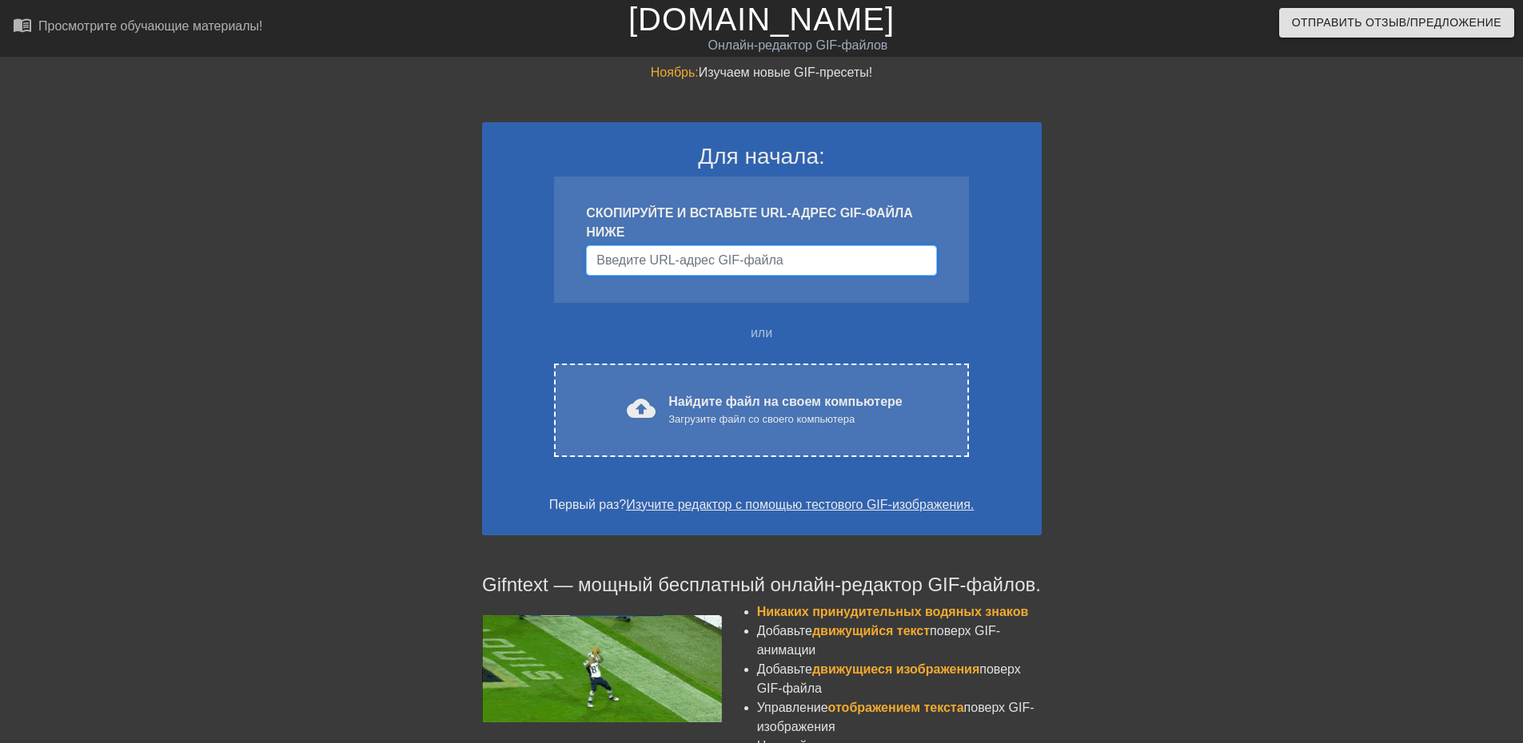
click at [735, 275] on input "Имя пользователя" at bounding box center [761, 260] width 350 height 30
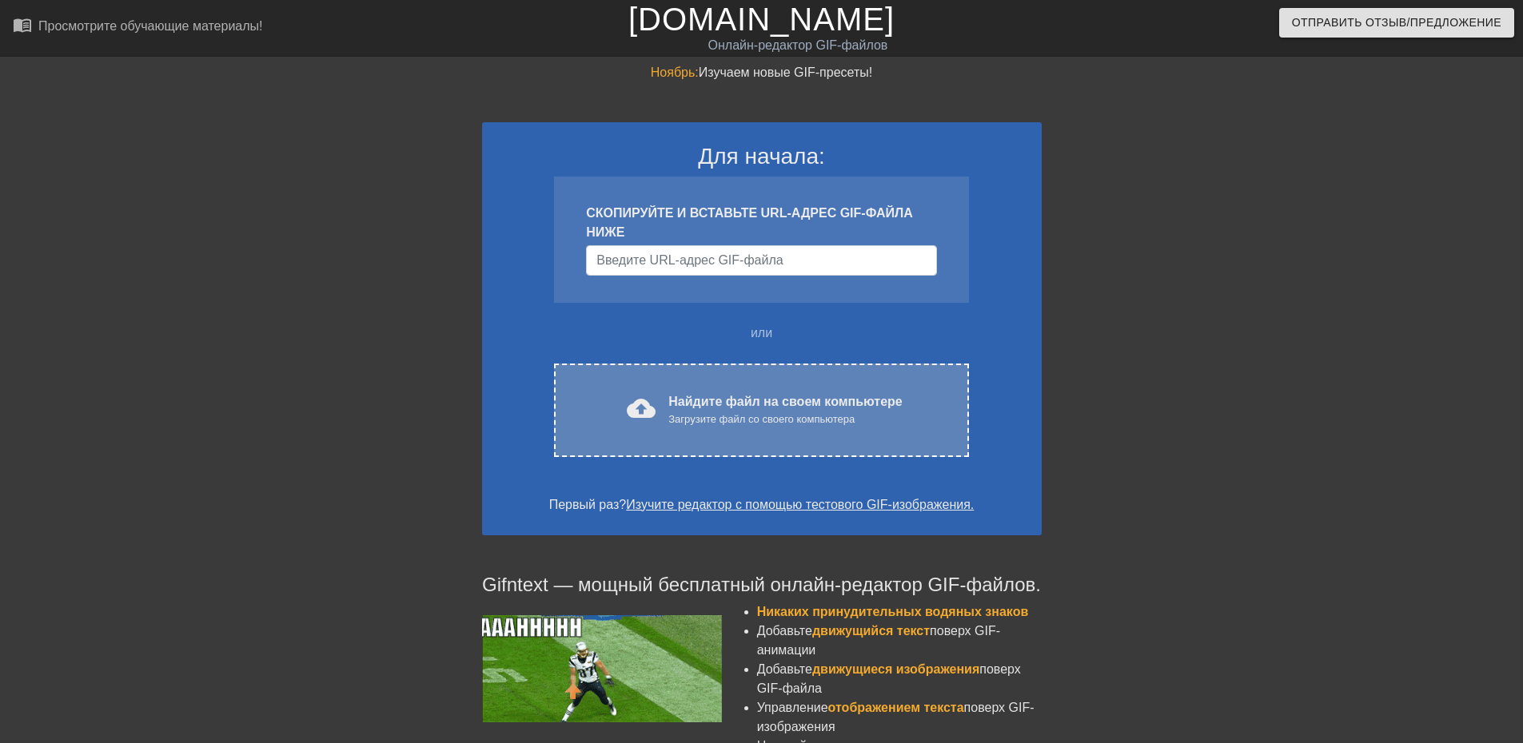
click at [714, 399] on font "Найдите файл на своем компьютере" at bounding box center [784, 402] width 233 height 14
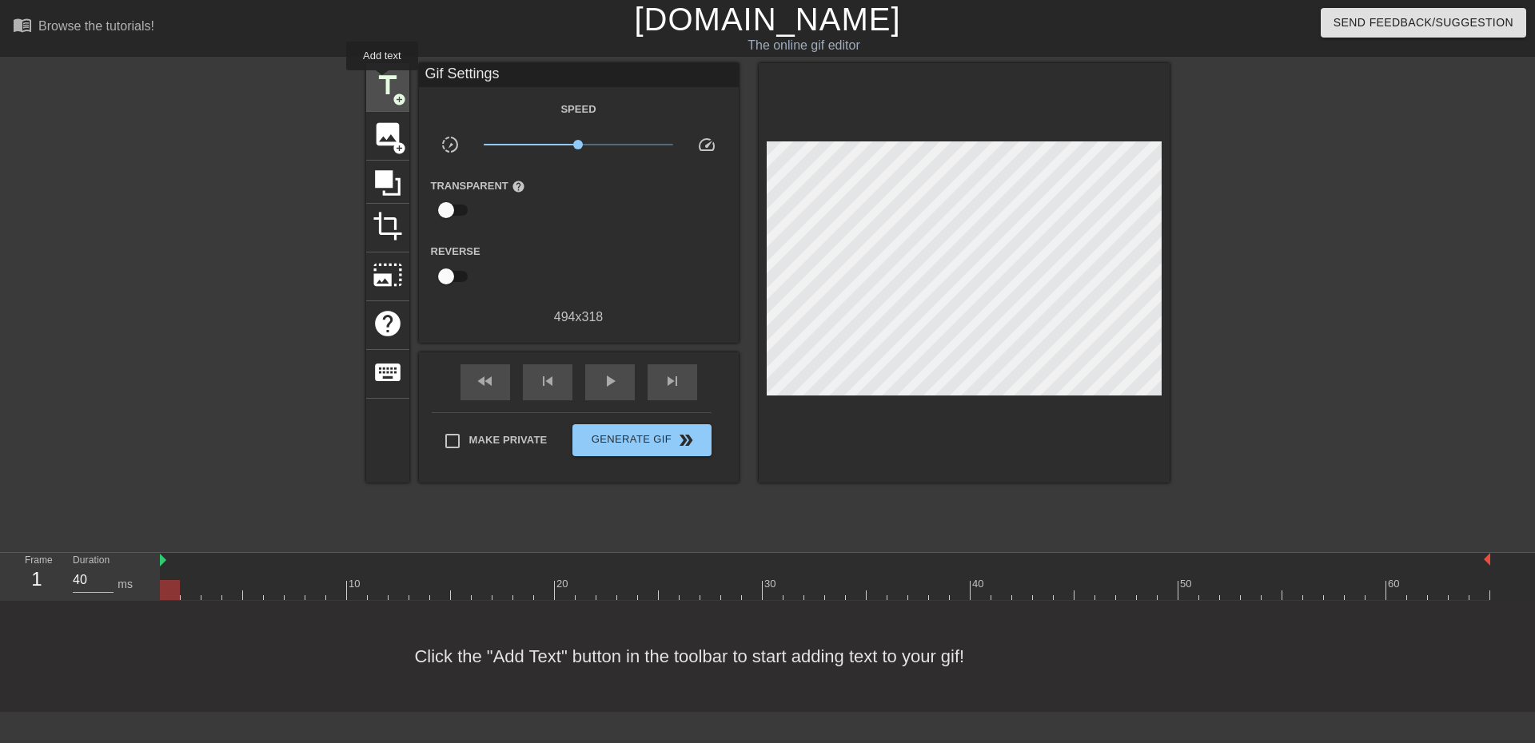
click at [382, 82] on span "title" at bounding box center [387, 85] width 30 height 30
click at [388, 79] on span "title" at bounding box center [387, 85] width 30 height 30
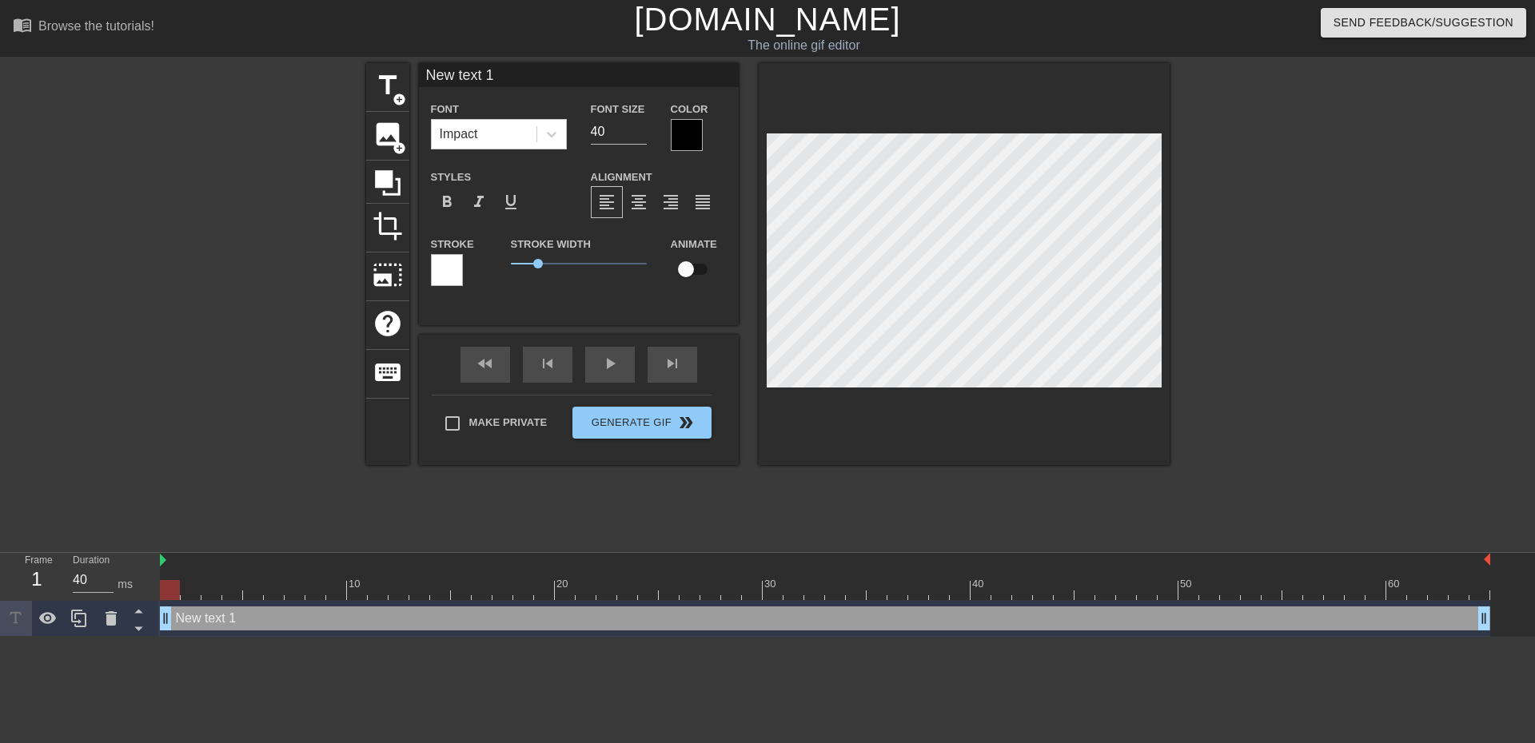
scroll to position [2, 5]
type input "New text"
type textarea "New text"
type input "New text"
type textarea "New text"
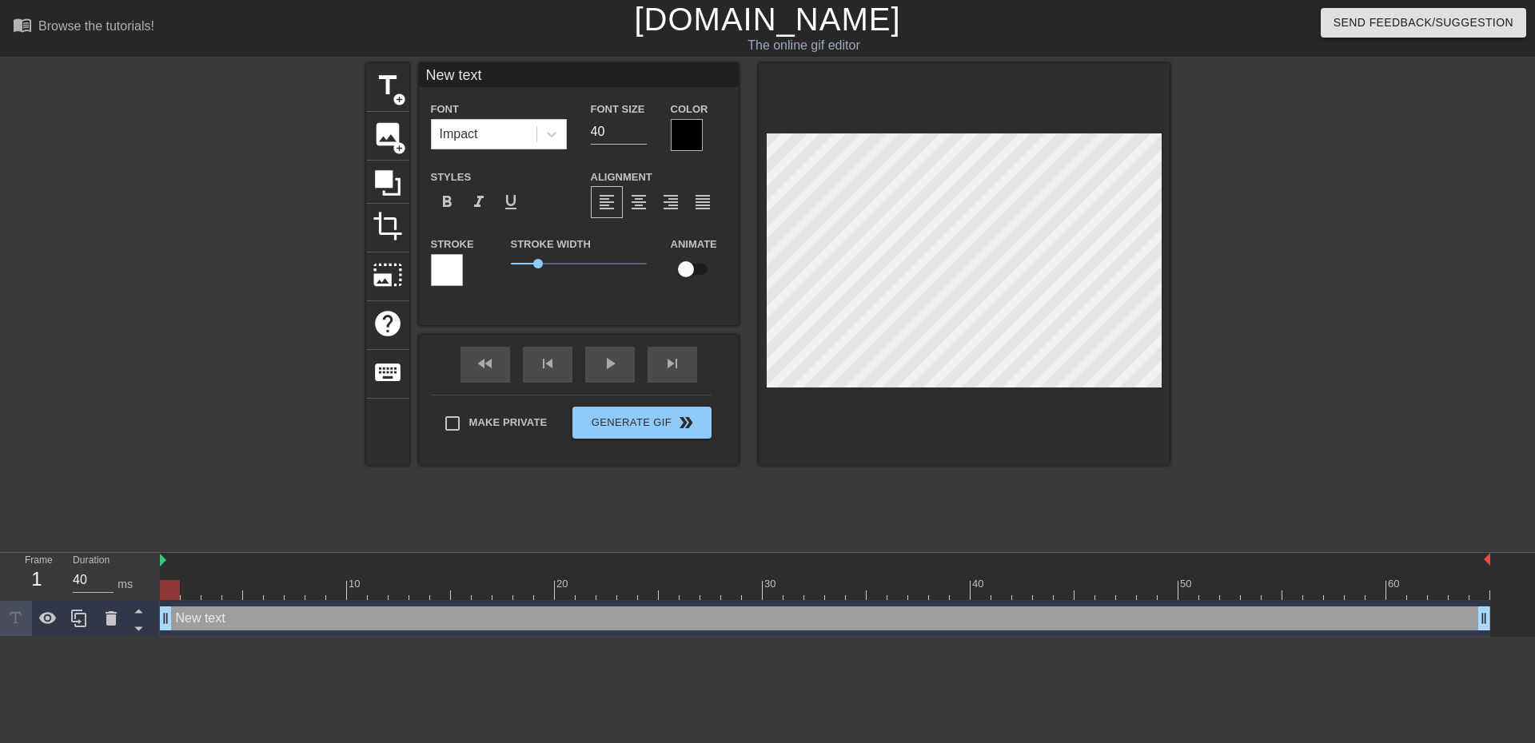
type input "New tex"
type textarea "New tex"
type input "New te"
type textarea "New te"
type input "New t"
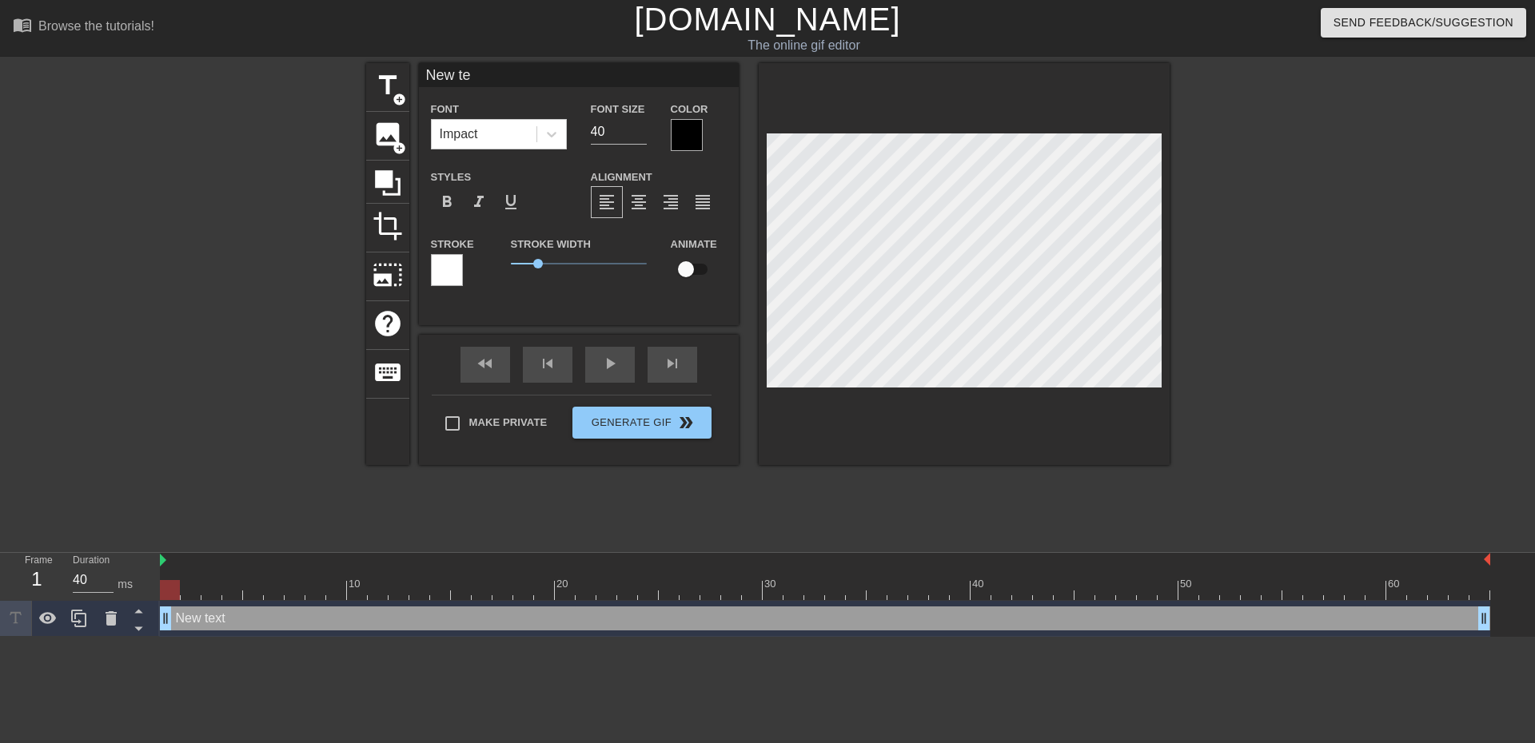
type textarea "New t"
type input "New"
type textarea "New"
type input "New"
type textarea "New"
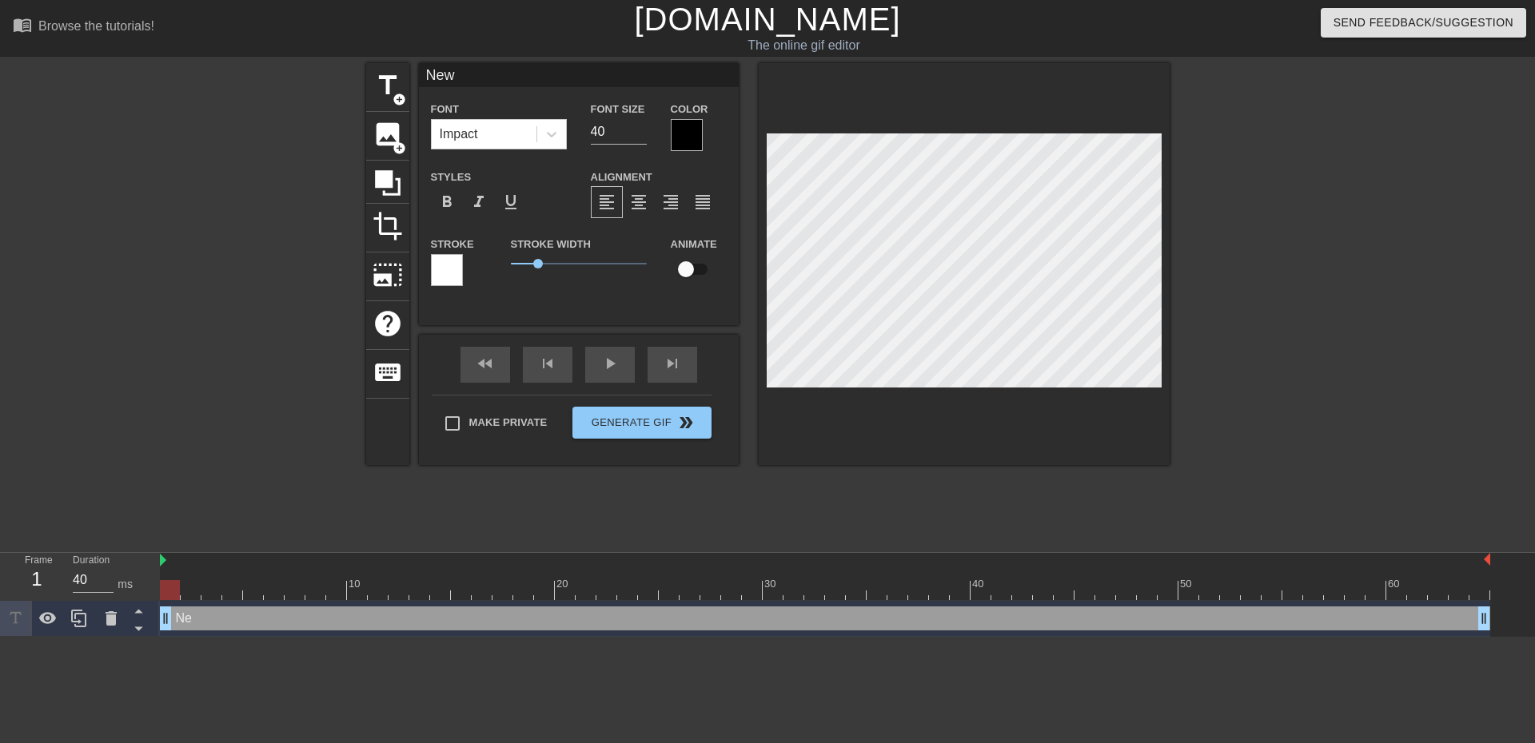
type input "Ne"
type textarea "Ne"
type input "N"
type textarea "N"
type input "u"
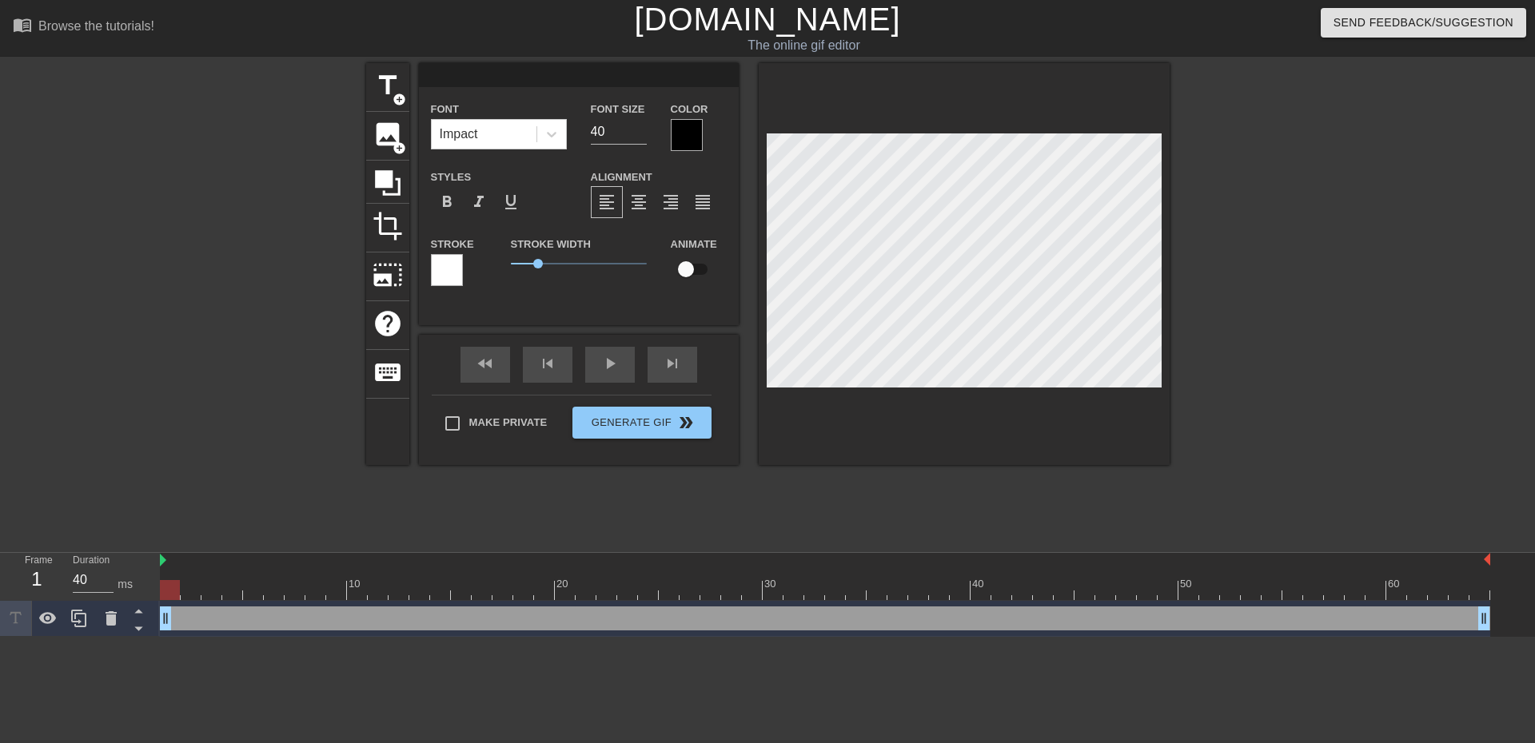
type textarea "u"
type input "г"
type textarea "г"
type input "го"
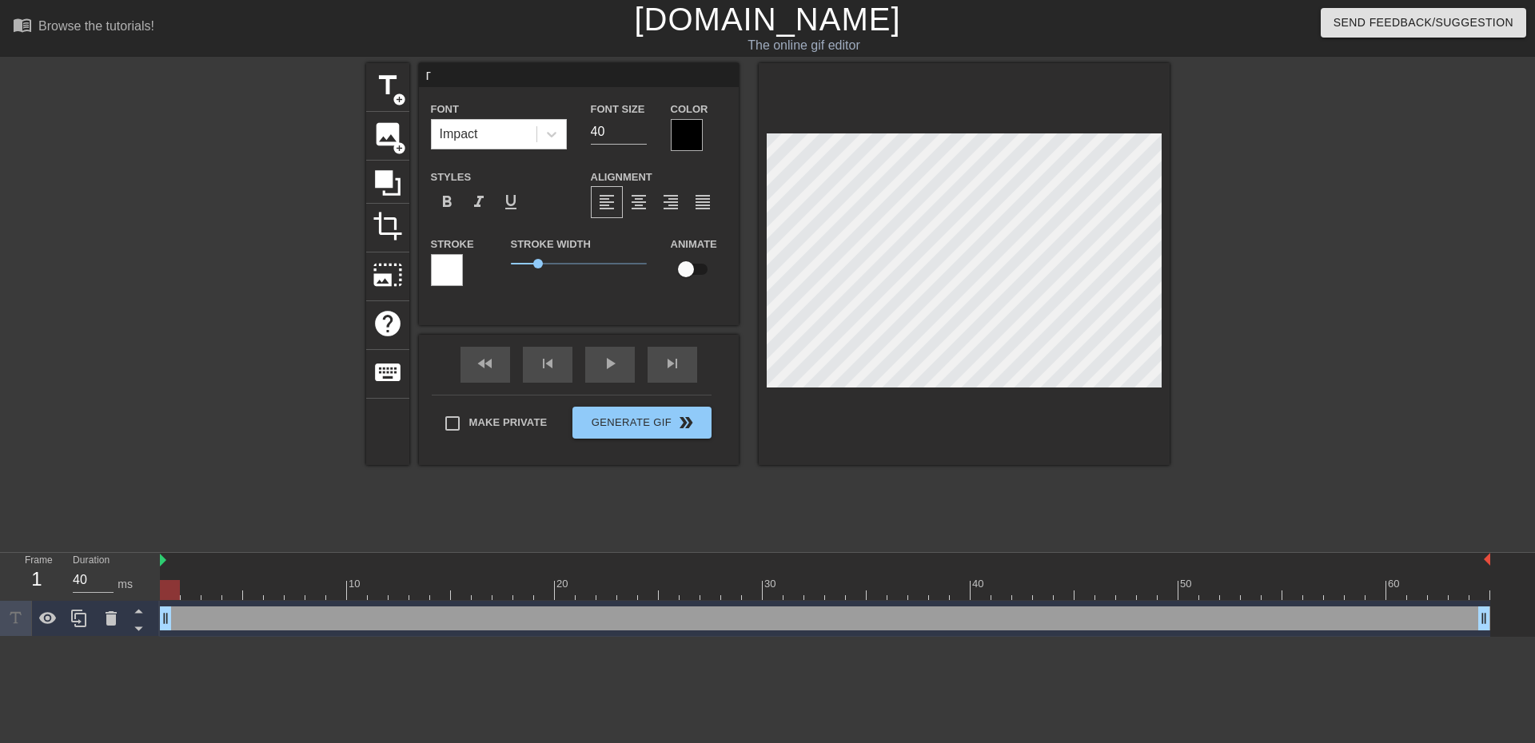
type textarea "го"
type input "гоа"
type textarea "гоа"
type input "гоав"
type textarea "гоав"
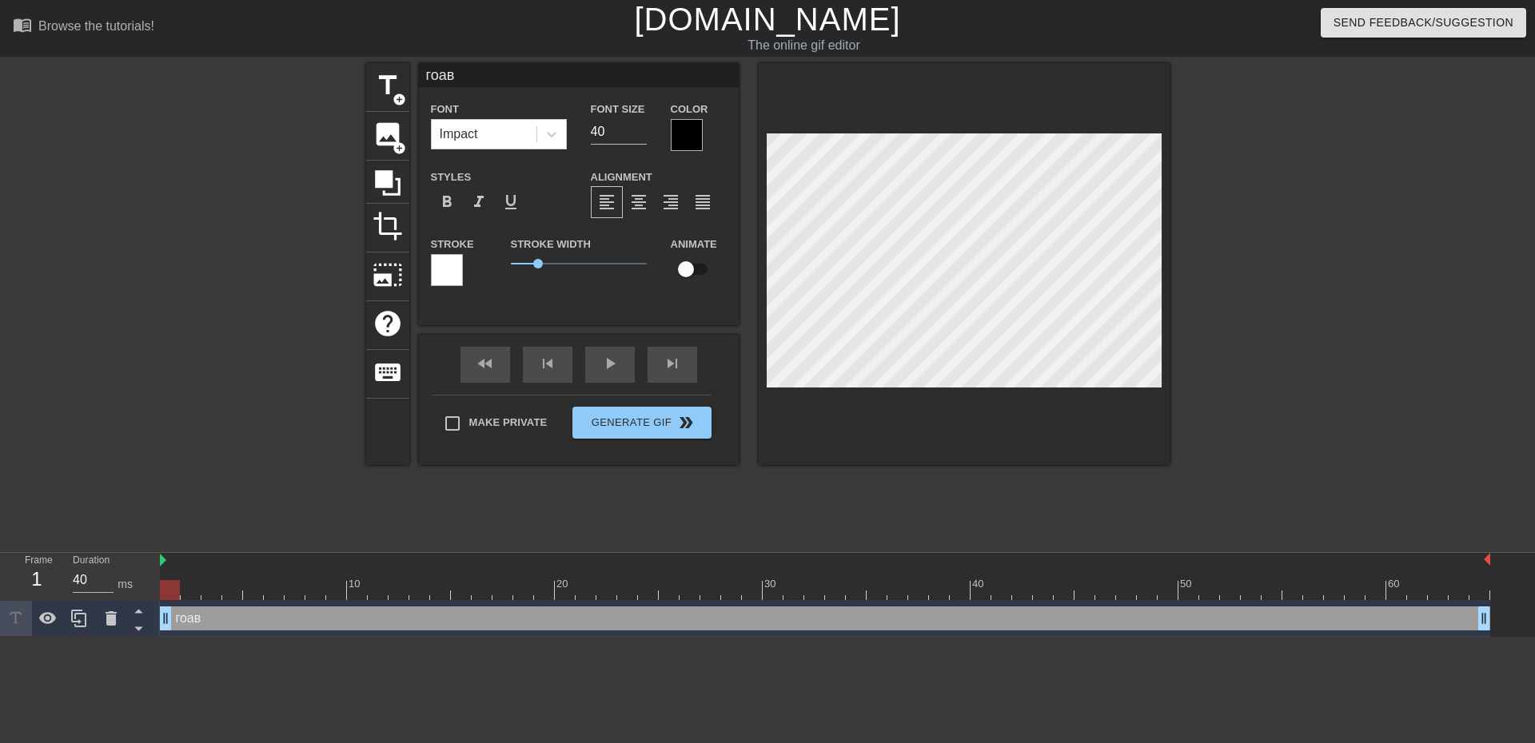
type input "гоа"
type textarea "гоа"
type input "го"
type textarea "го"
type input "г"
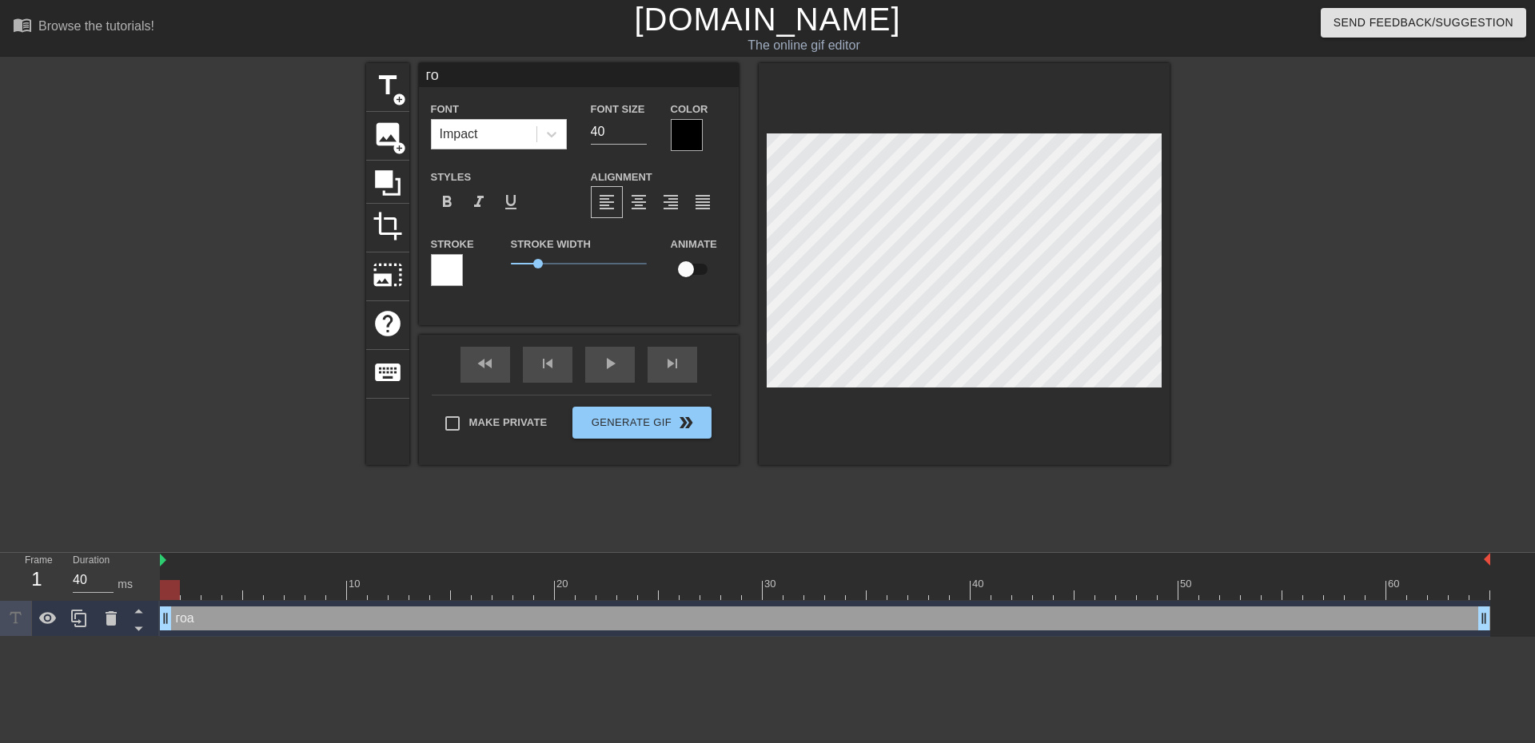
type textarea "г"
type input "Г"
type textarea "Г"
type input "ГР"
type textarea "ГРА"
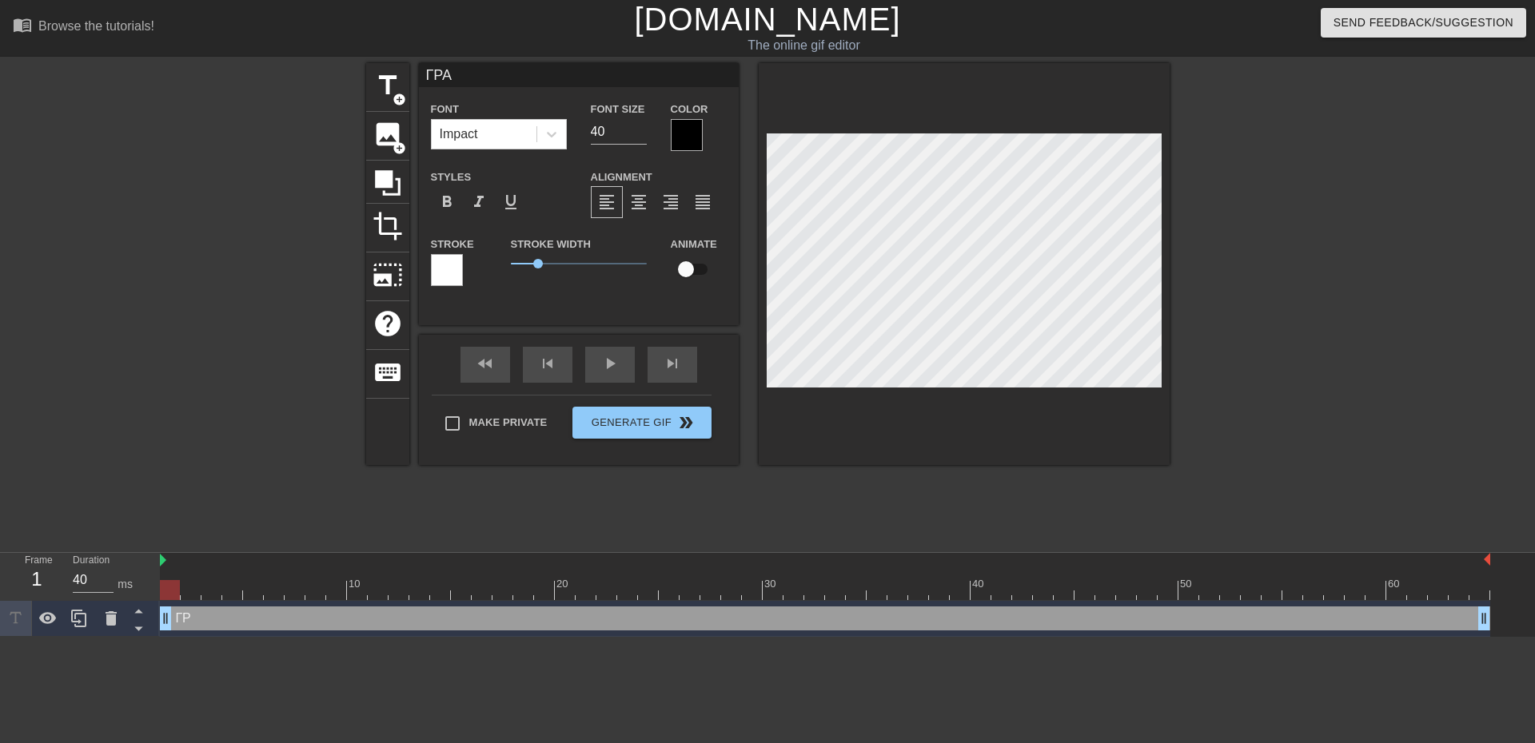
type input "ГРАВ"
type textarea "ГРАВ"
type input "ГРАВ"
type textarea "ГРАВ"
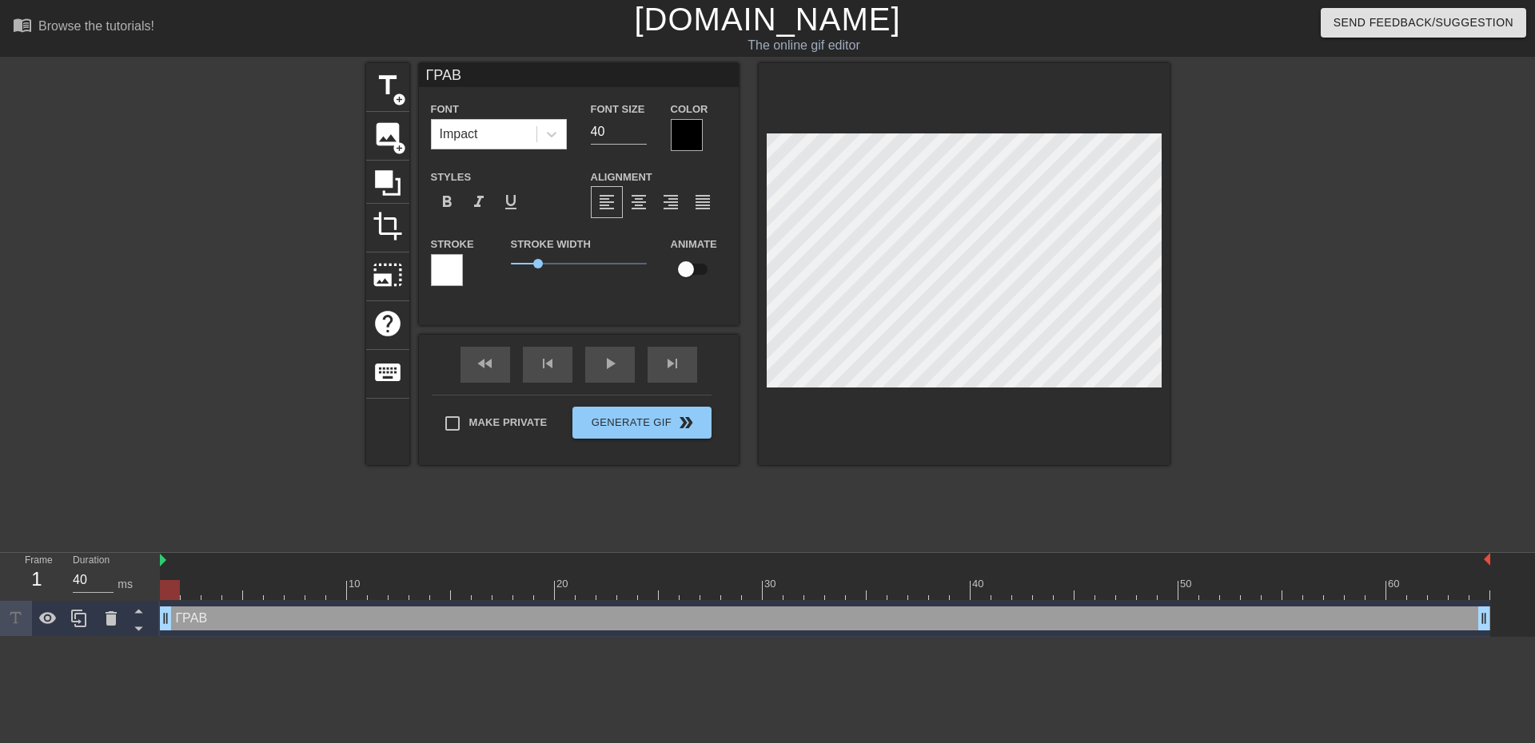
type input "ГРАВ з"
type textarea "ГРАВ з"
type input "ГРАВ з"
type textarea "ГРАВ з"
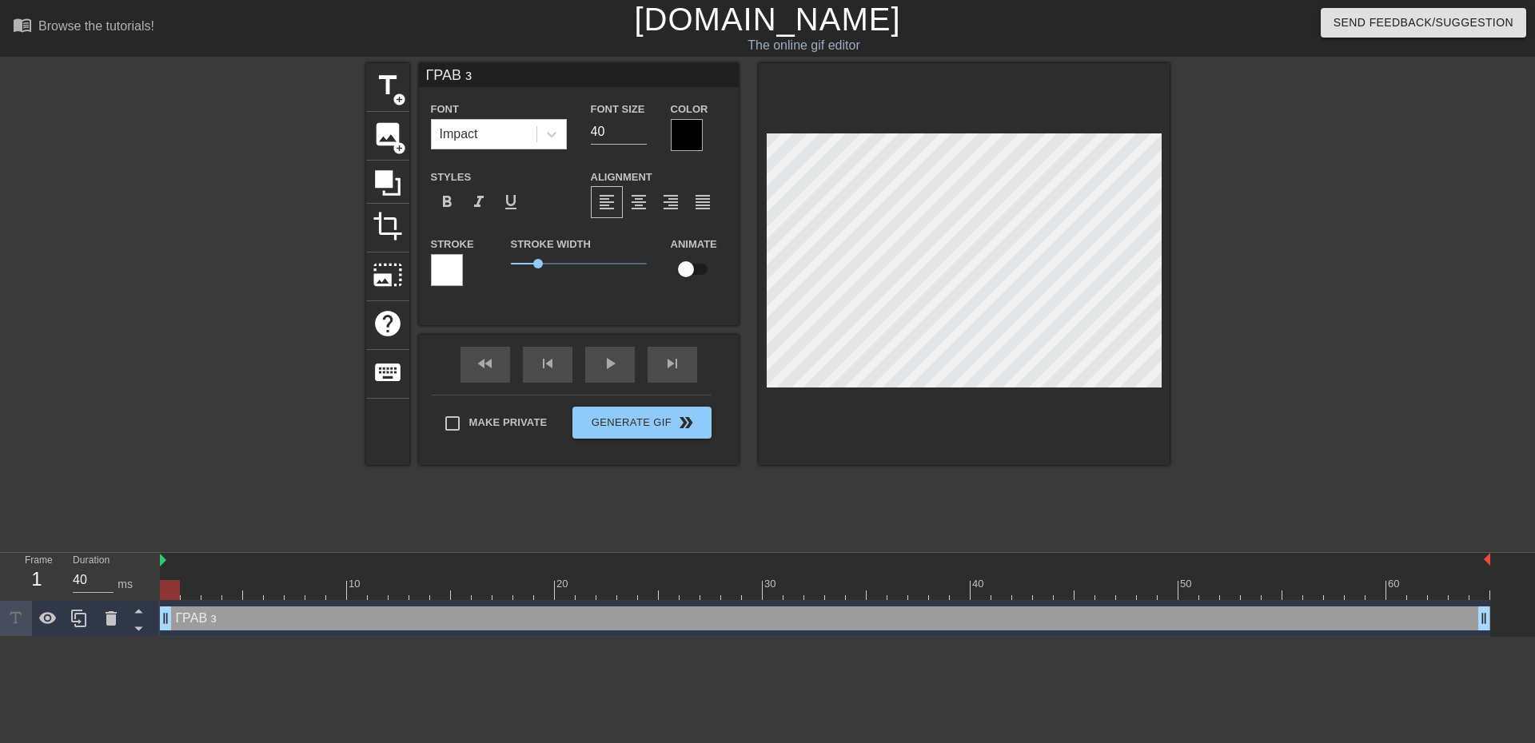
type input "ГРАВ з"
type textarea "ГРАВ з"
type input "ГРАВ"
type textarea "ГРАВ"
type input "ГРАВ [PERSON_NAME]"
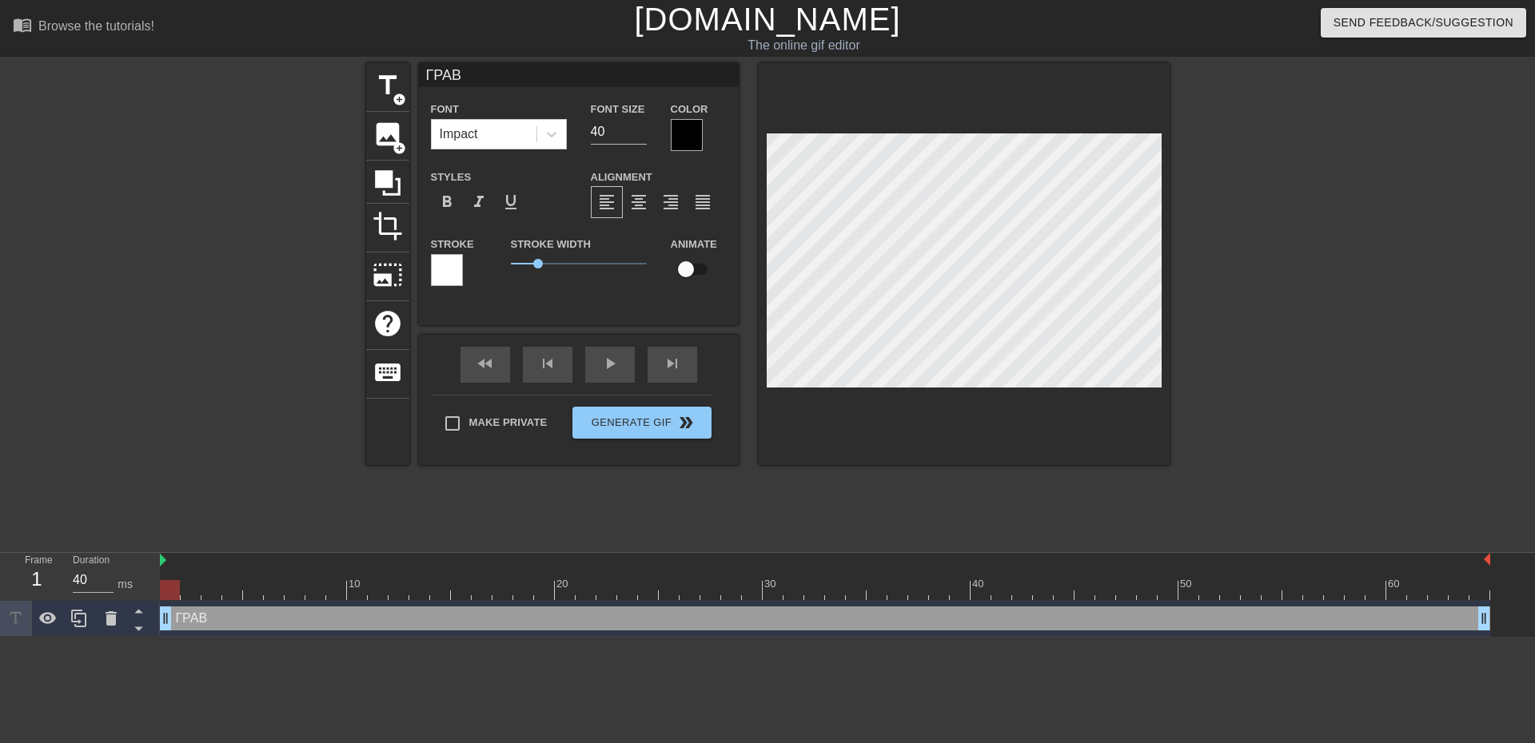
type textarea "ГРАВ [PERSON_NAME]"
type input "ГРАВ [PERSON_NAME]"
type textarea "ГРАВ [PERSON_NAME]"
type input "ГРАВ З [PERSON_NAME]"
type textarea "ГРАВ З [PERSON_NAME]"
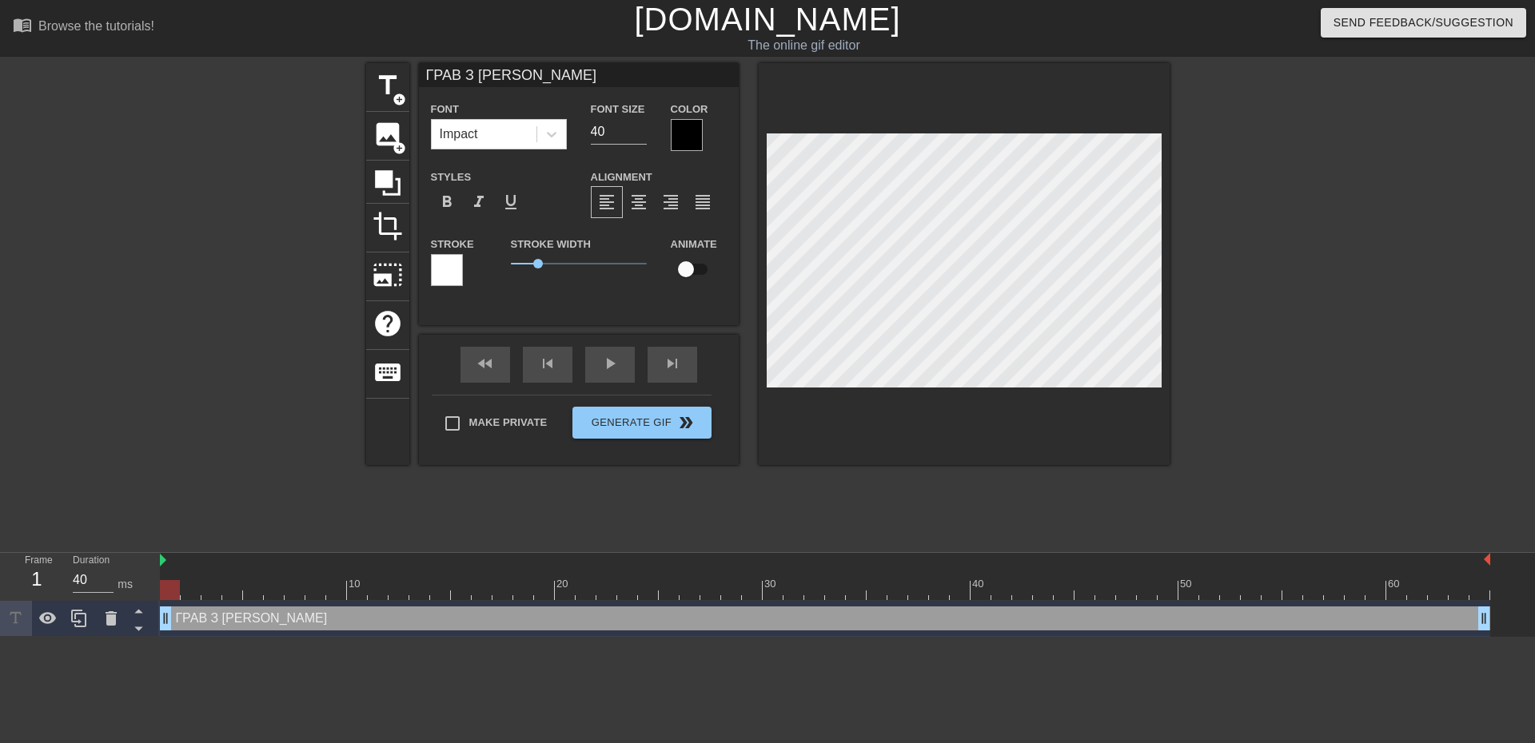
type input "ГРАВ З ПІ"
type textarea "ГРАВ З ПІ"
type input "ГРАВ З ПІС"
type textarea "ГРАВ З ПІС"
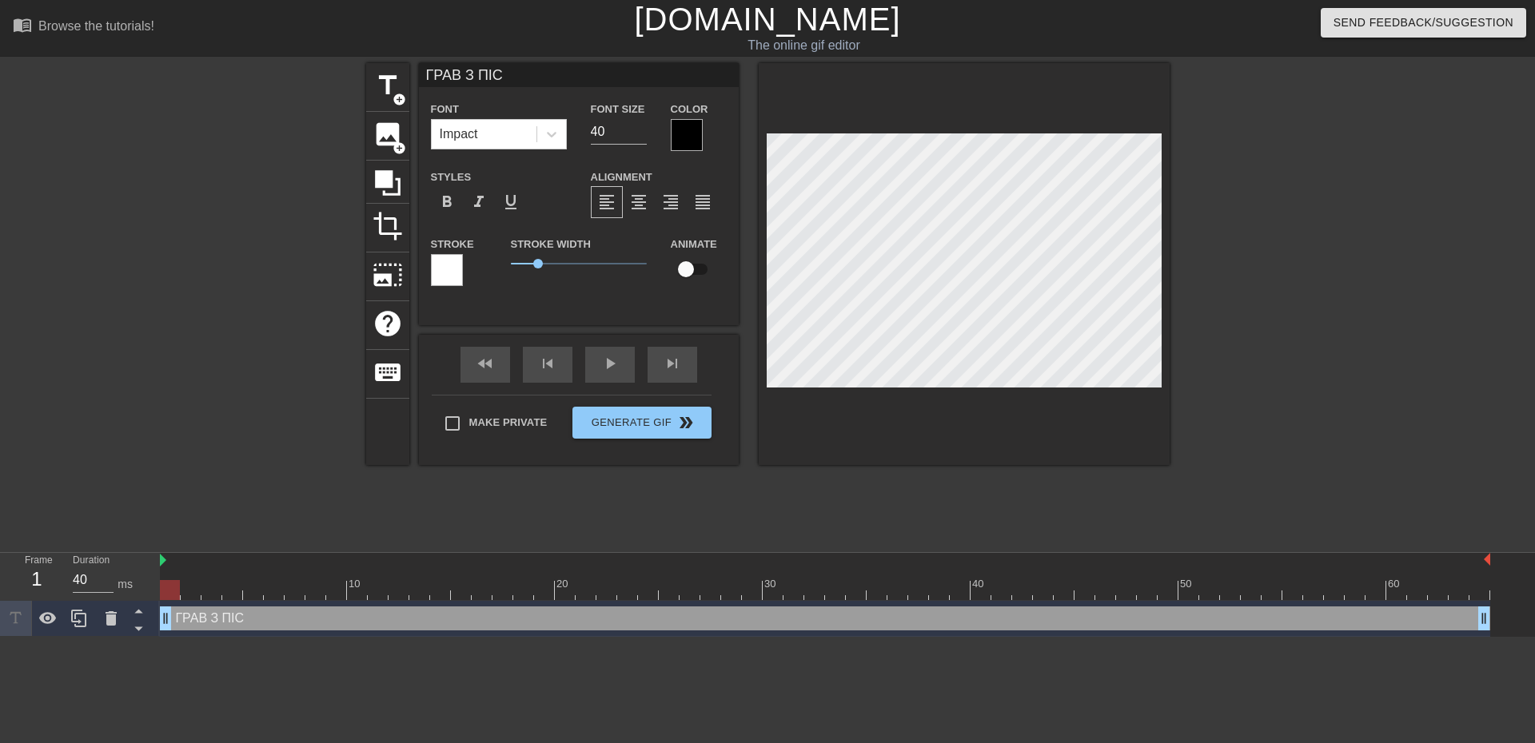
type input "ГРАВ З ПІСЮ"
type textarea "ГРАВ З ПІСЮ"
type input "ГРАВ З ПІСЮН"
type textarea "ГРАВ З ПІСЮН"
type input "ГРАВ З ПІСЮНО"
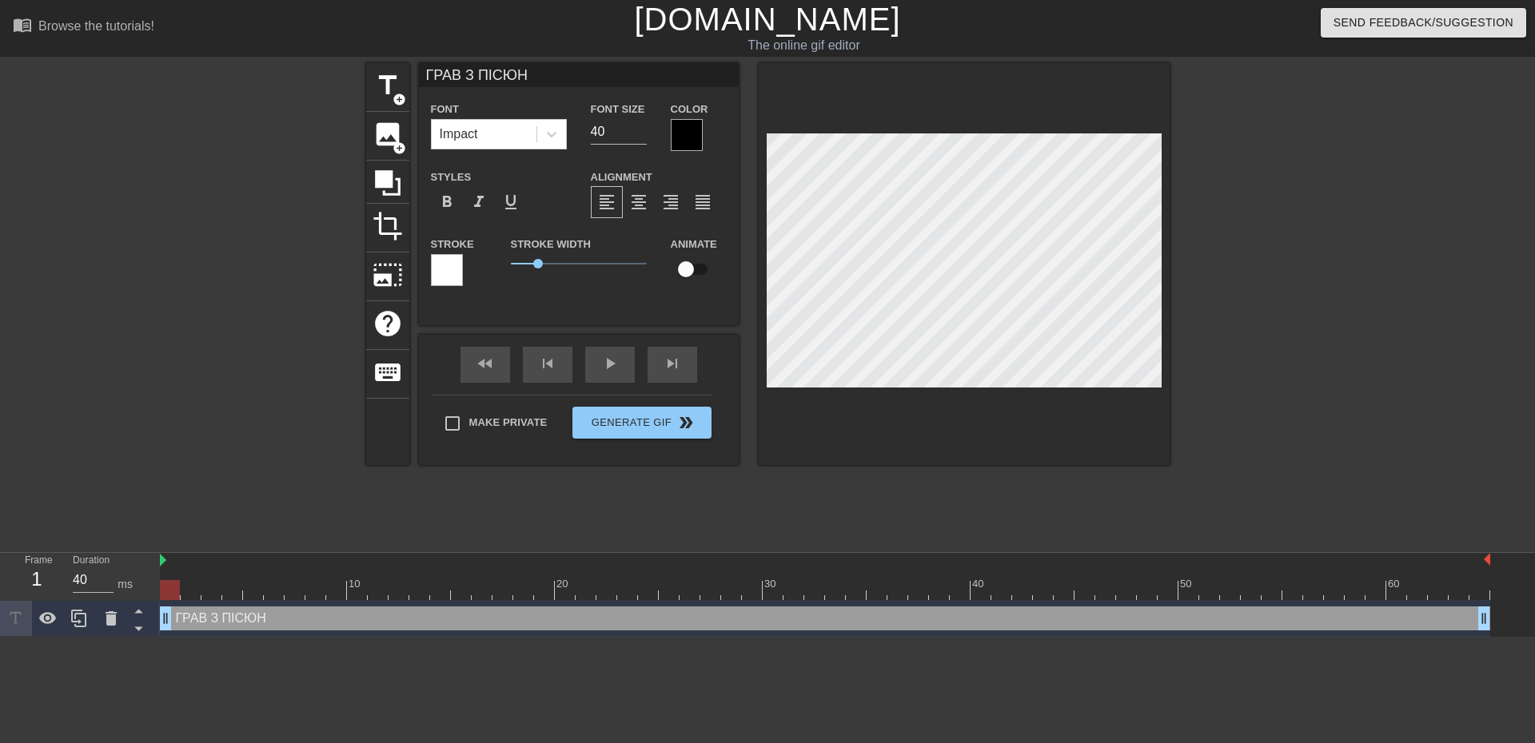
type textarea "ГРАВ З ПІСЮНО"
type input "ГРАВ З ПІСЮНОМ"
type textarea "ГРАВ З ПІСЮНОМ"
click at [985, 368] on div at bounding box center [963, 264] width 411 height 402
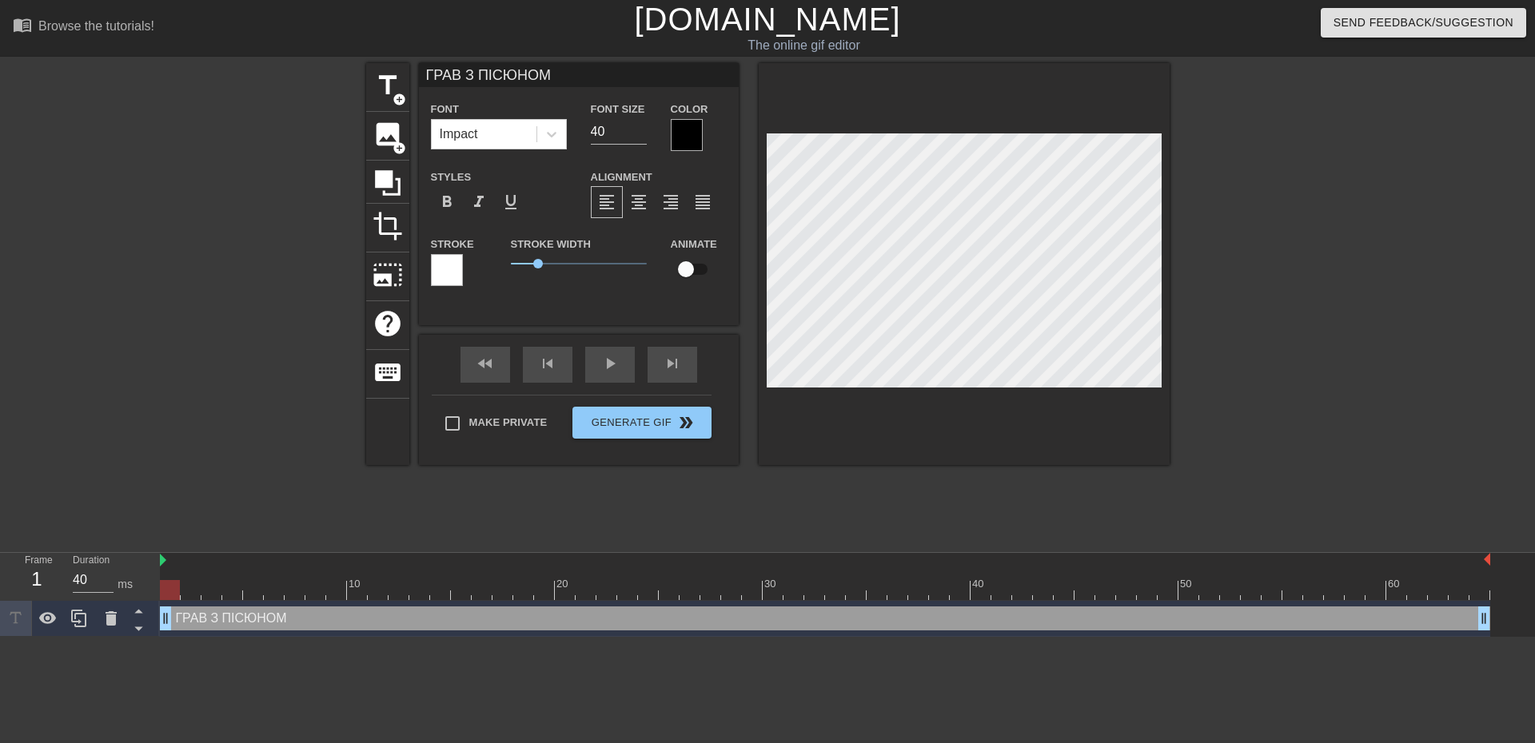
click at [983, 116] on div at bounding box center [963, 264] width 411 height 402
click at [1002, 112] on div at bounding box center [963, 264] width 411 height 402
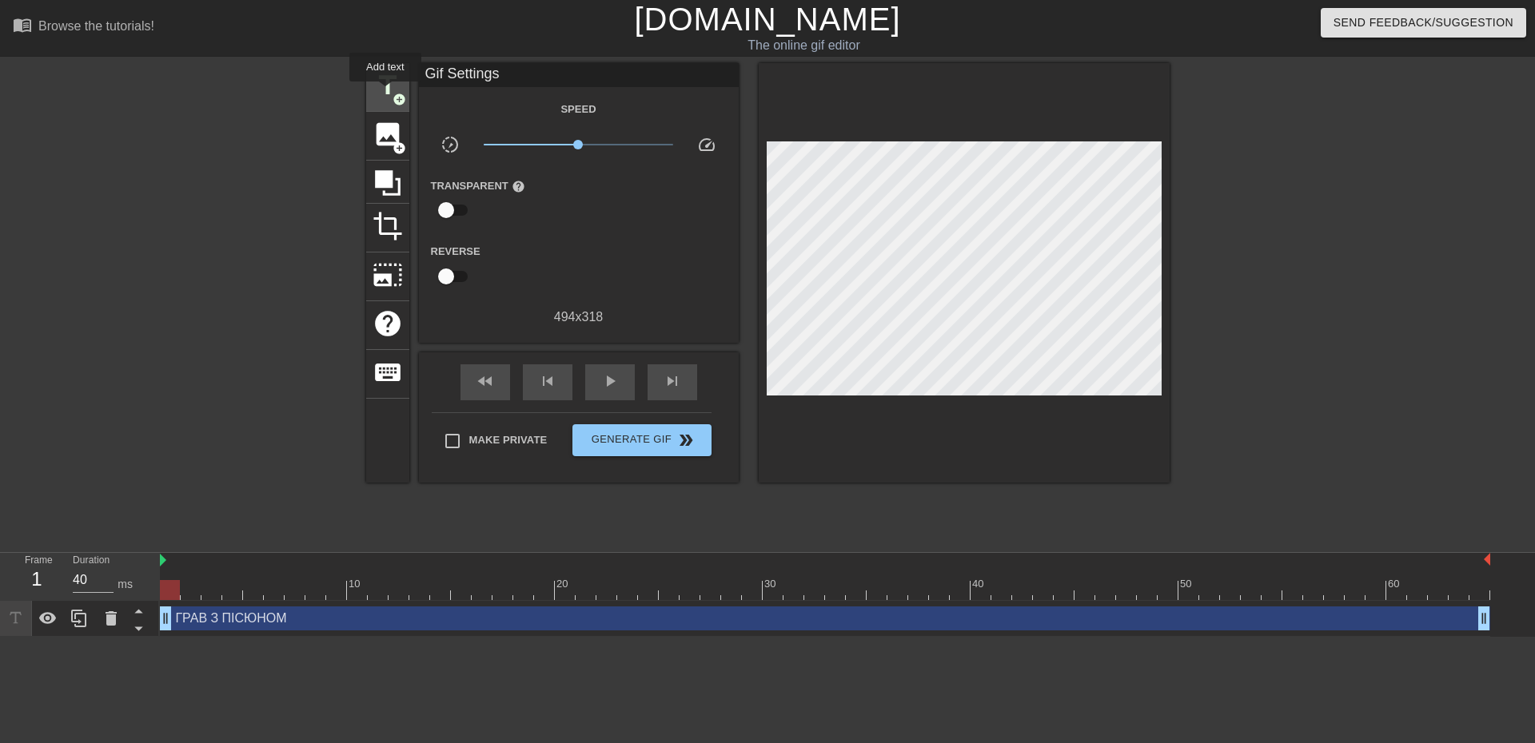
click at [385, 92] on span "title" at bounding box center [387, 85] width 30 height 30
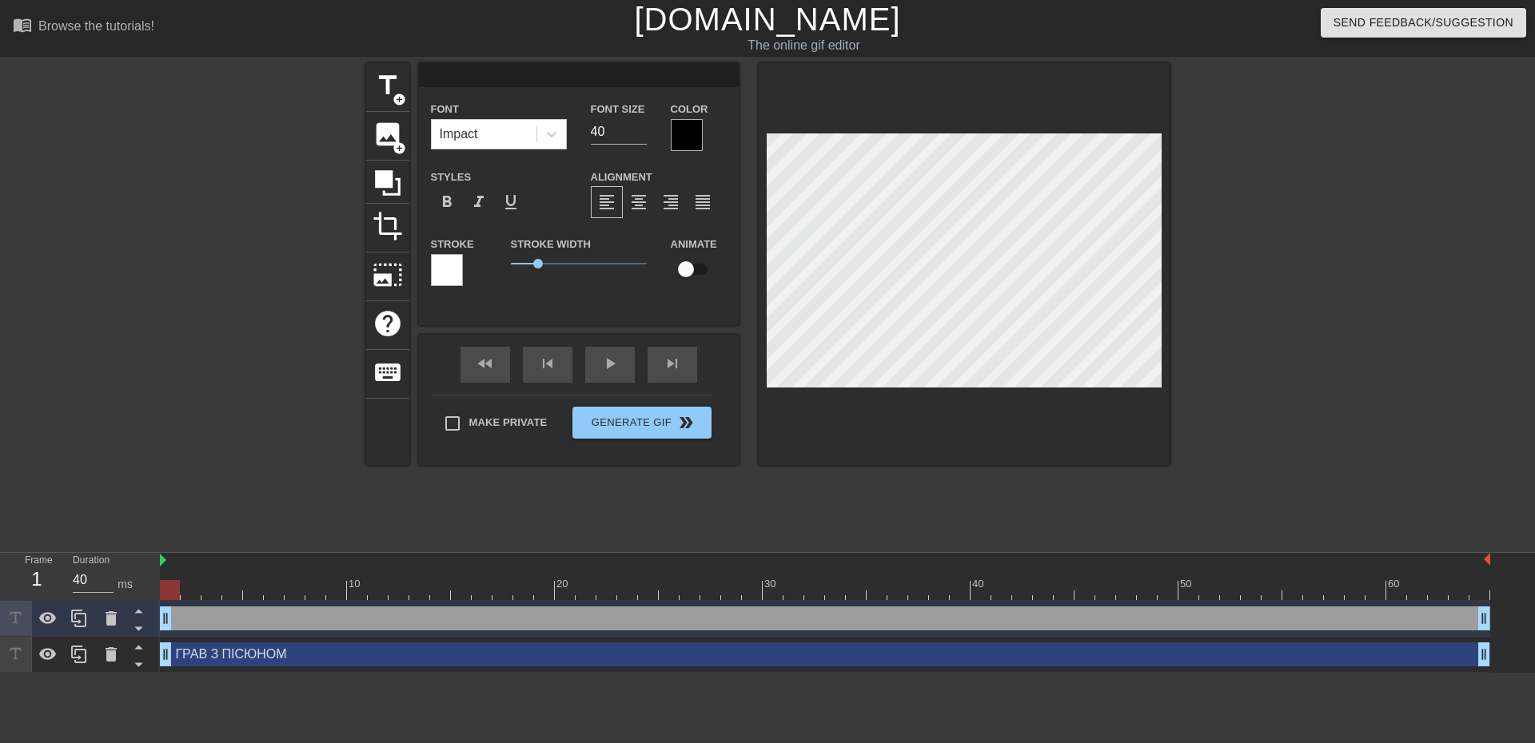
scroll to position [2, 2]
type input "п"
type textarea "п"
type input "пр"
type textarea "пр"
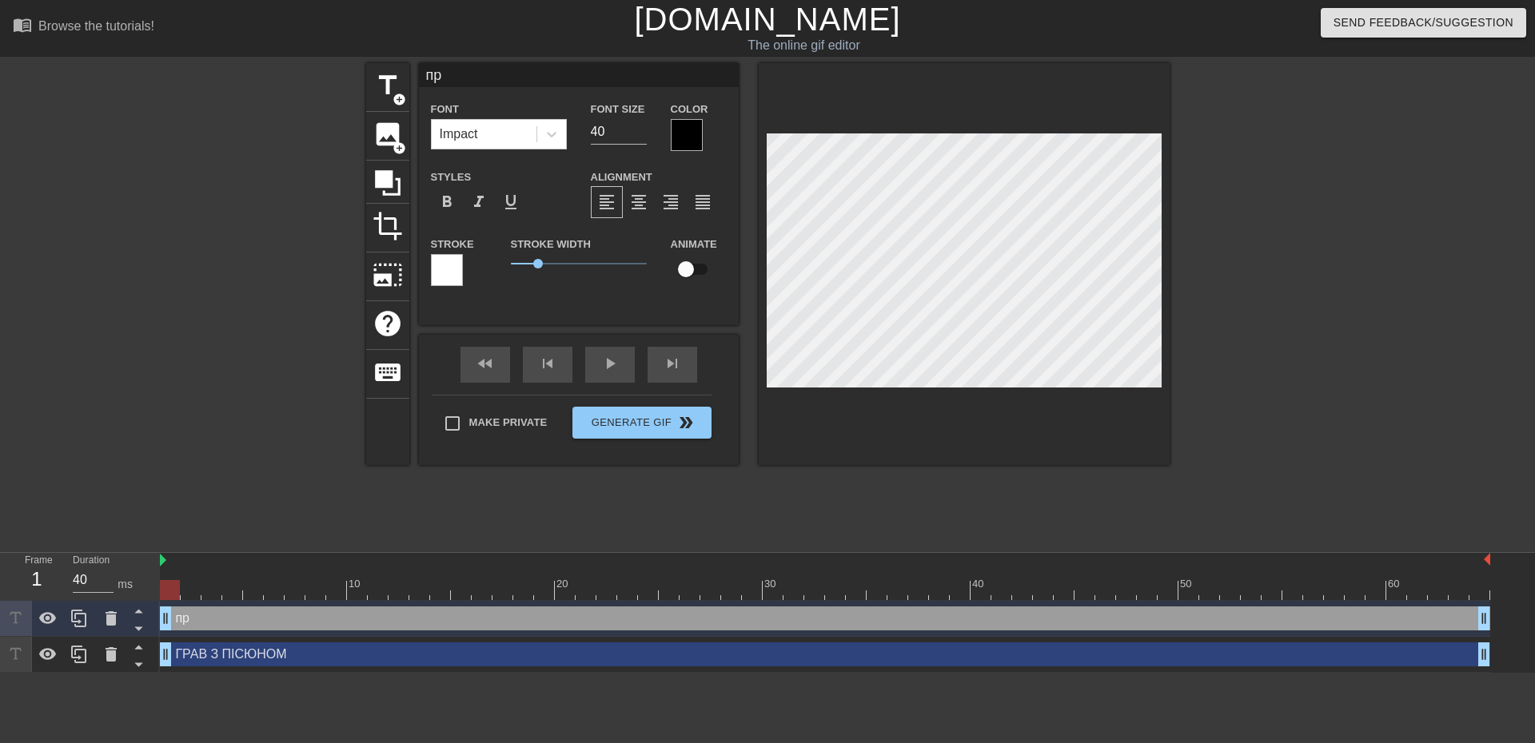
type input "про"
type textarea "про"
type input "пр"
type textarea "пр"
type input "п"
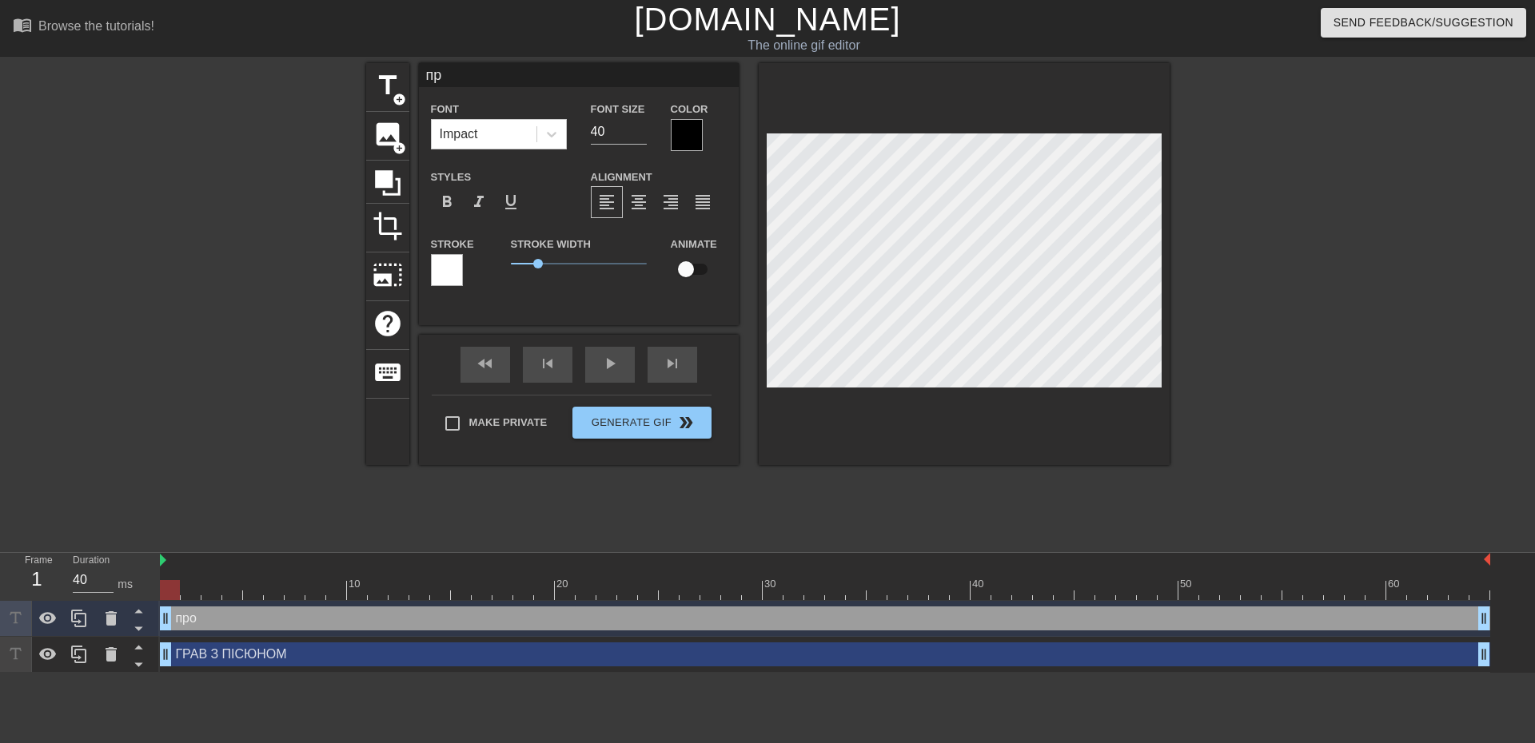
type textarea "п"
type input "П"
type textarea "П"
type input "ПР"
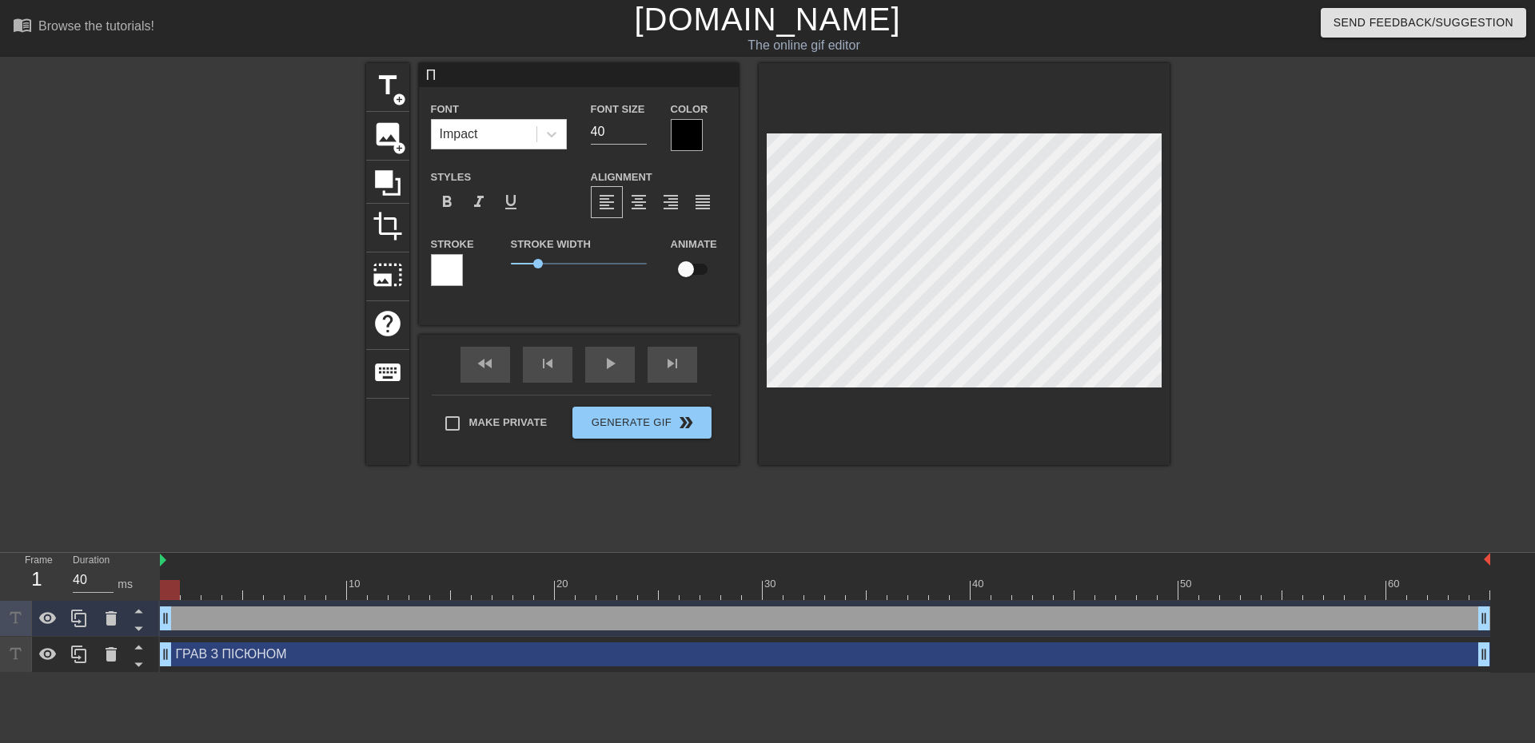
type textarea "ПР"
type input "ПРО"
type textarea "ПРО"
type input "ПРОГ"
type textarea "ПРОГ"
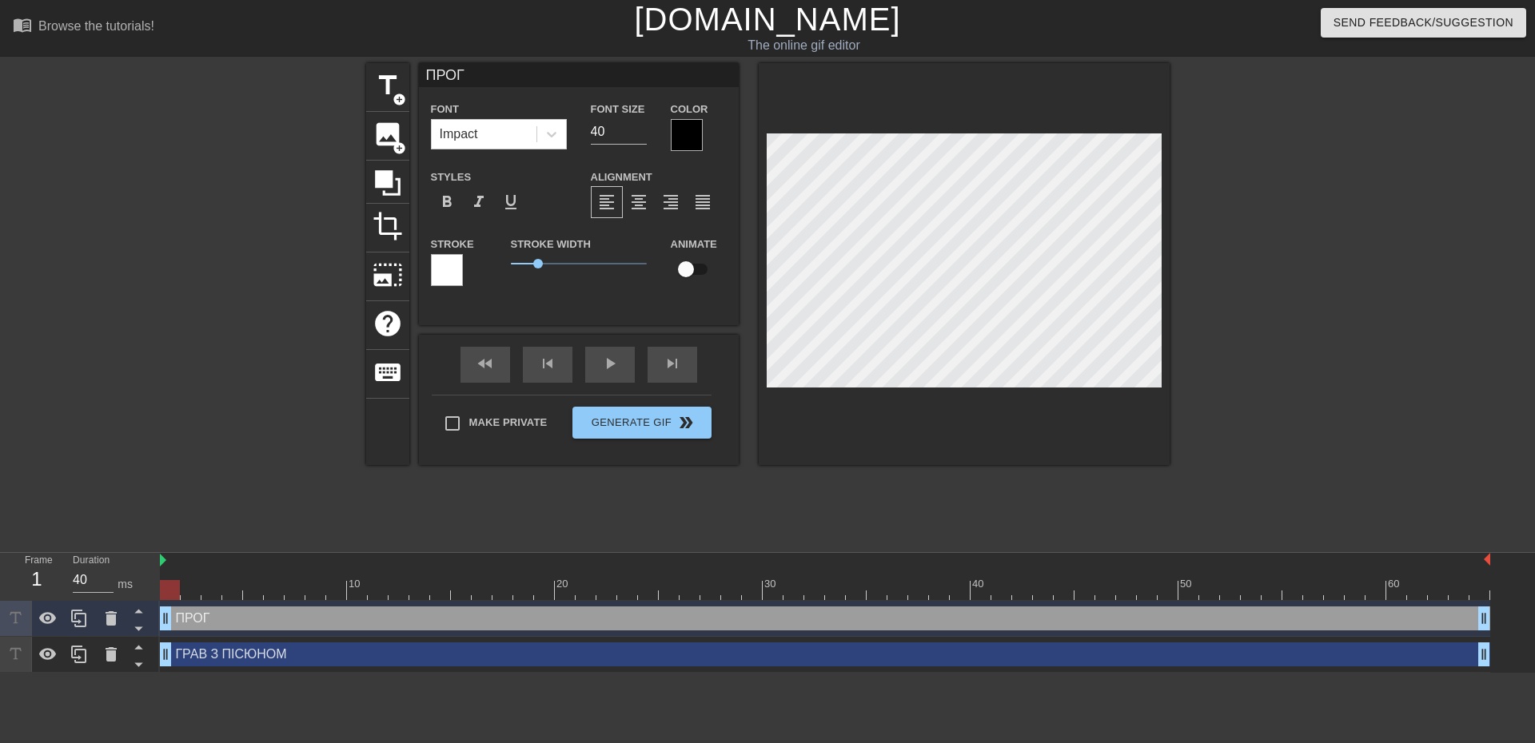
type input "ПРОГА"
type textarea "ПРОГА"
type input "ПРОГ"
type textarea "ПРОГ"
type input "ПРОГР"
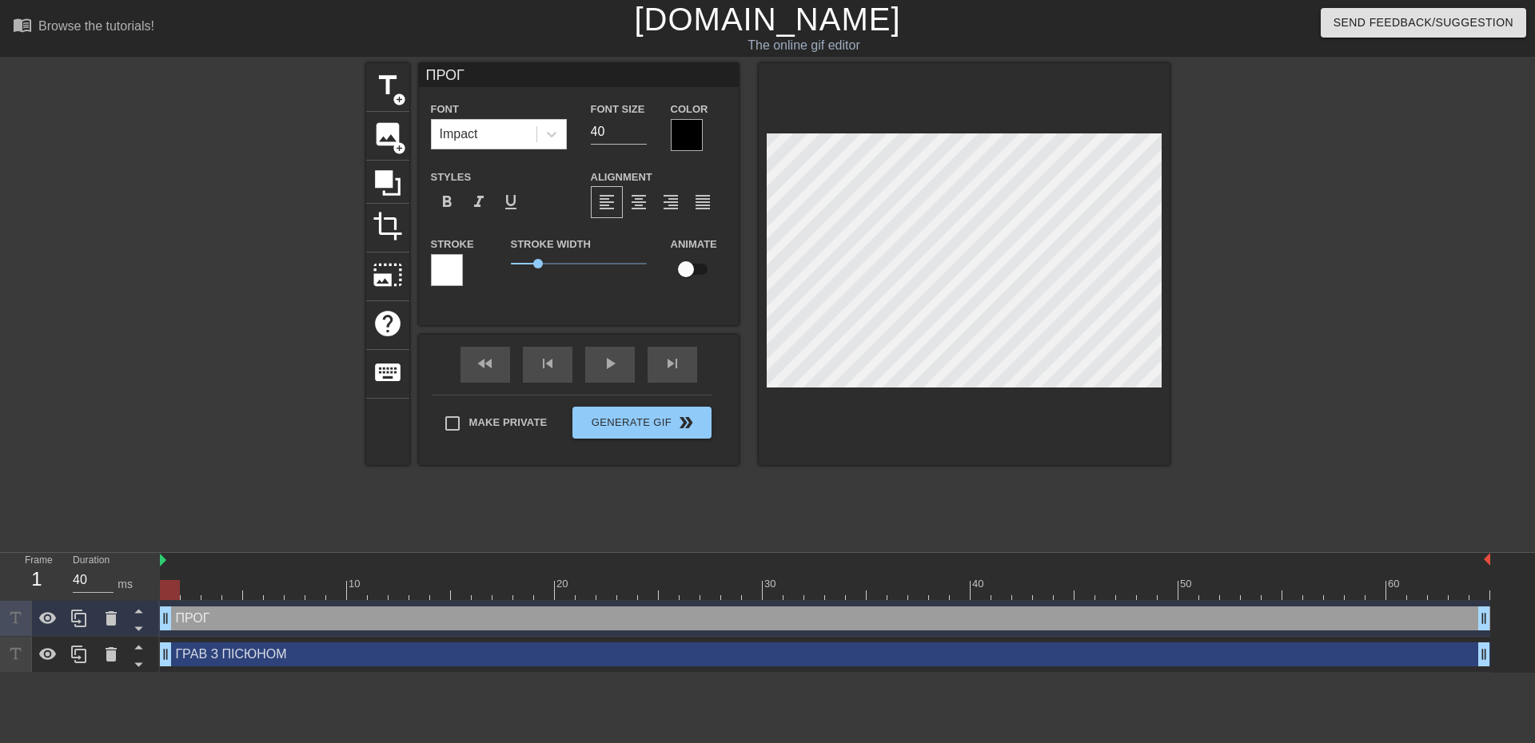
type textarea "ПРОГР"
type input "ПРОГРА"
type textarea "ПРОГРА"
type input "ПРОГРАВ"
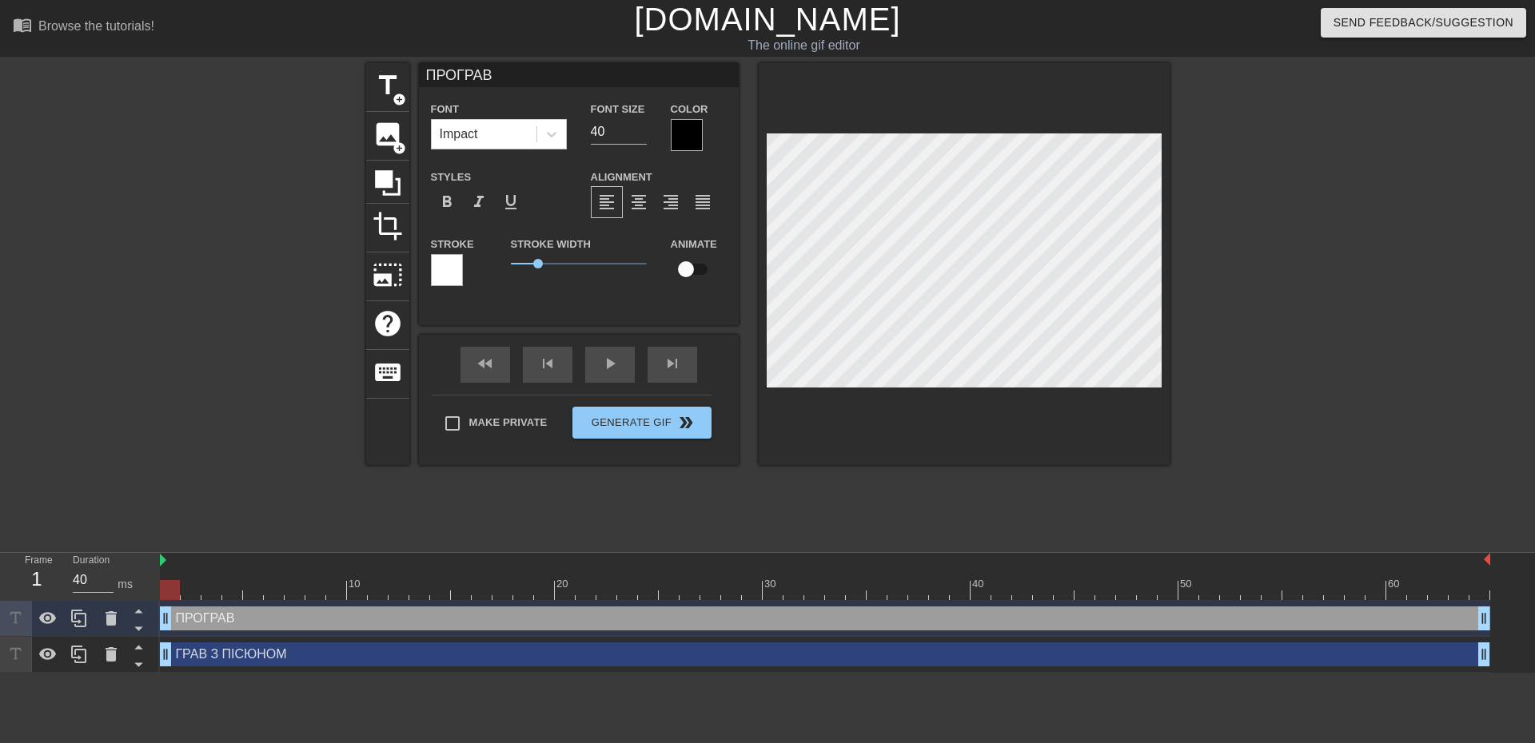
type textarea "ПРОГРАВ"
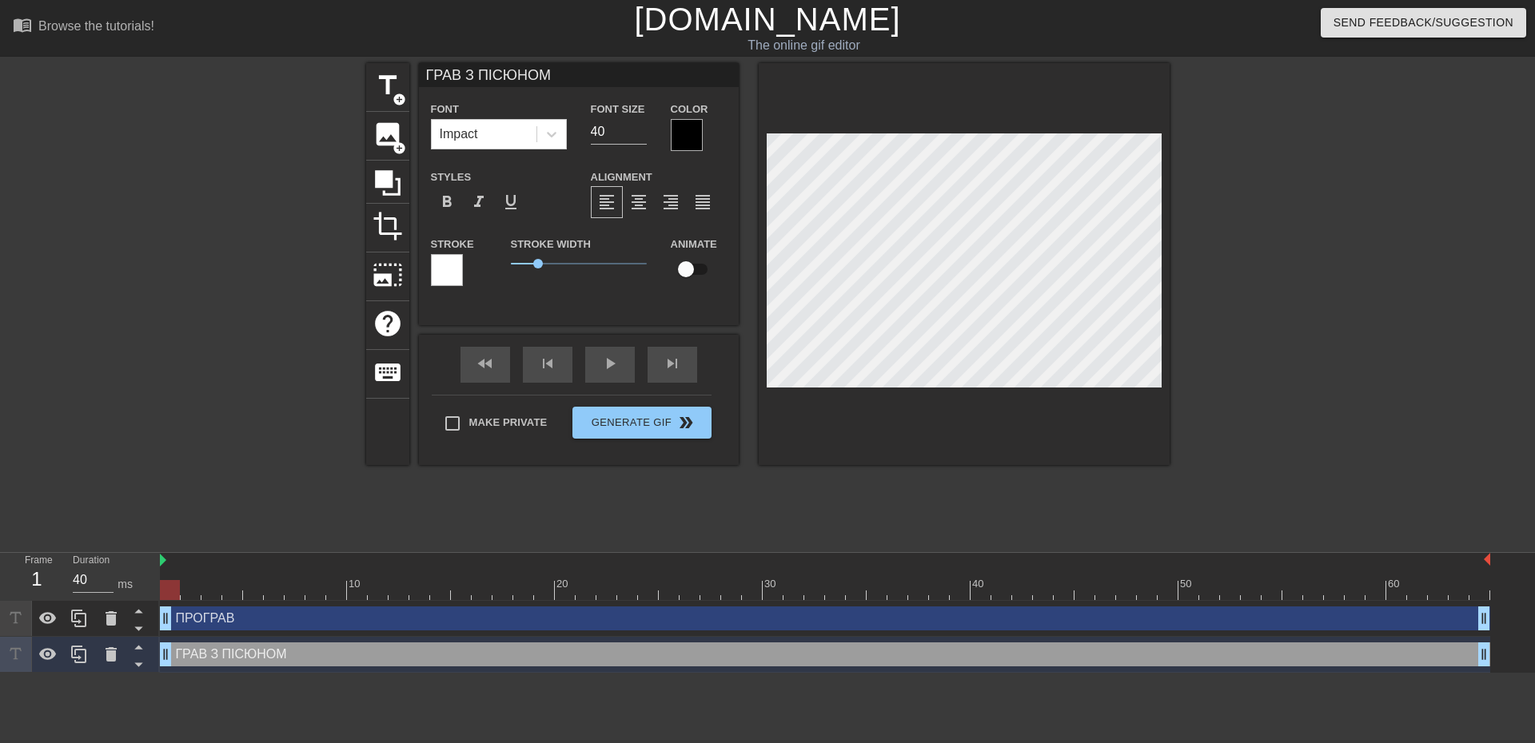
click at [684, 141] on div at bounding box center [687, 135] width 32 height 32
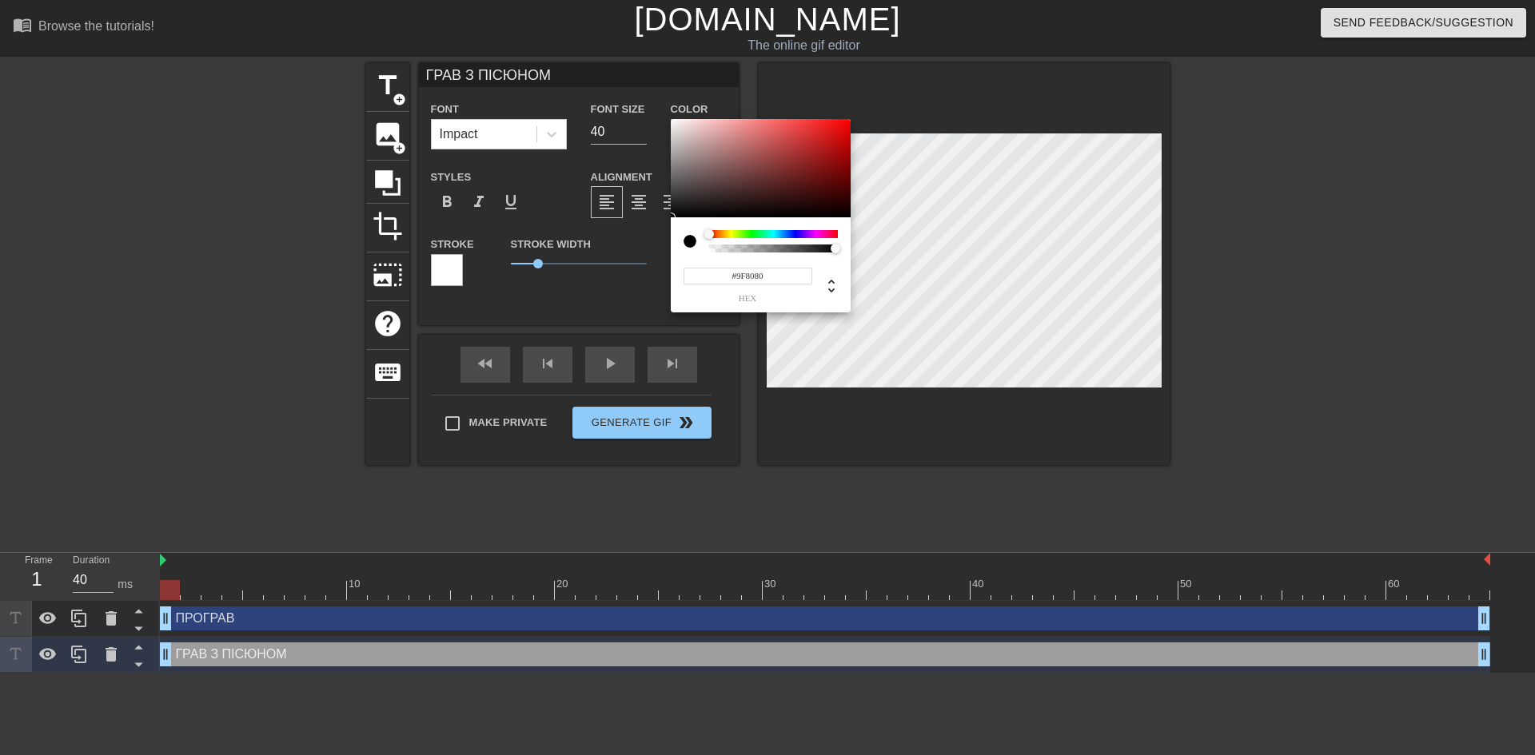
type input "#FFFFFF"
drag, startPoint x: 714, startPoint y: 168, endPoint x: 582, endPoint y: 35, distance: 187.1
click at [582, 35] on div "#FFFFFF hex" at bounding box center [767, 377] width 1535 height 755
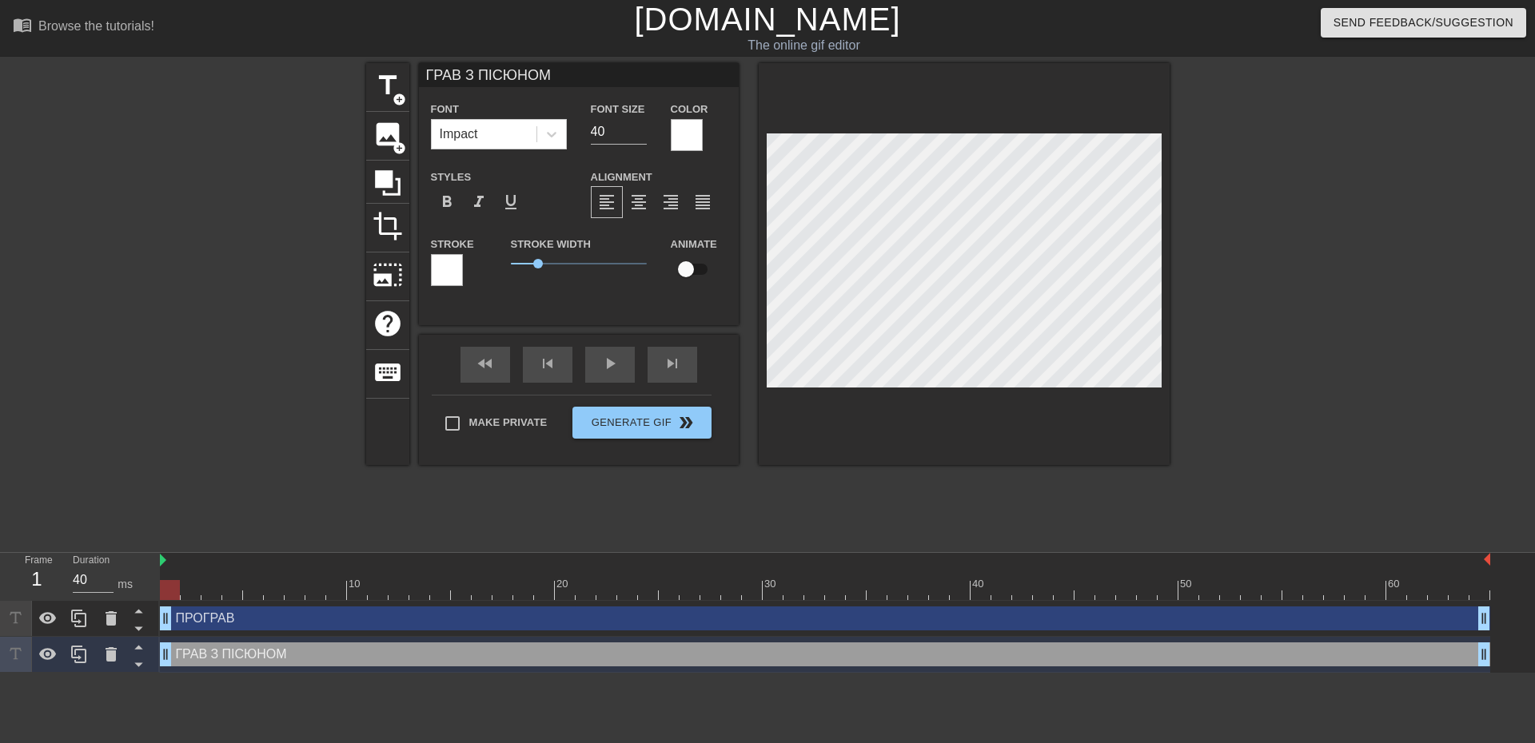
click at [452, 260] on div at bounding box center [447, 270] width 32 height 32
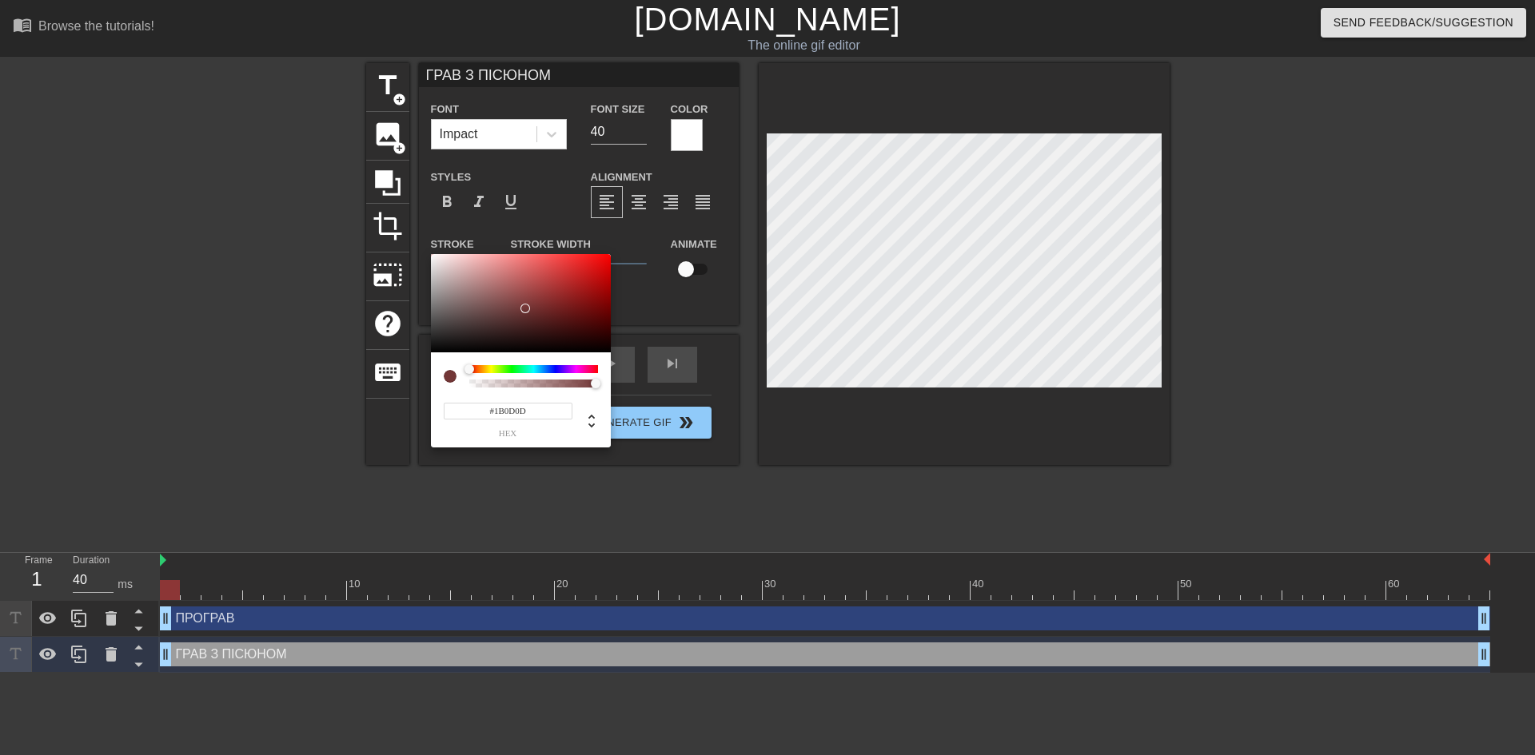
type input "#000000"
drag, startPoint x: 525, startPoint y: 309, endPoint x: 444, endPoint y: 415, distance: 132.8
click at [433, 400] on div "#000000 hex" at bounding box center [521, 351] width 180 height 194
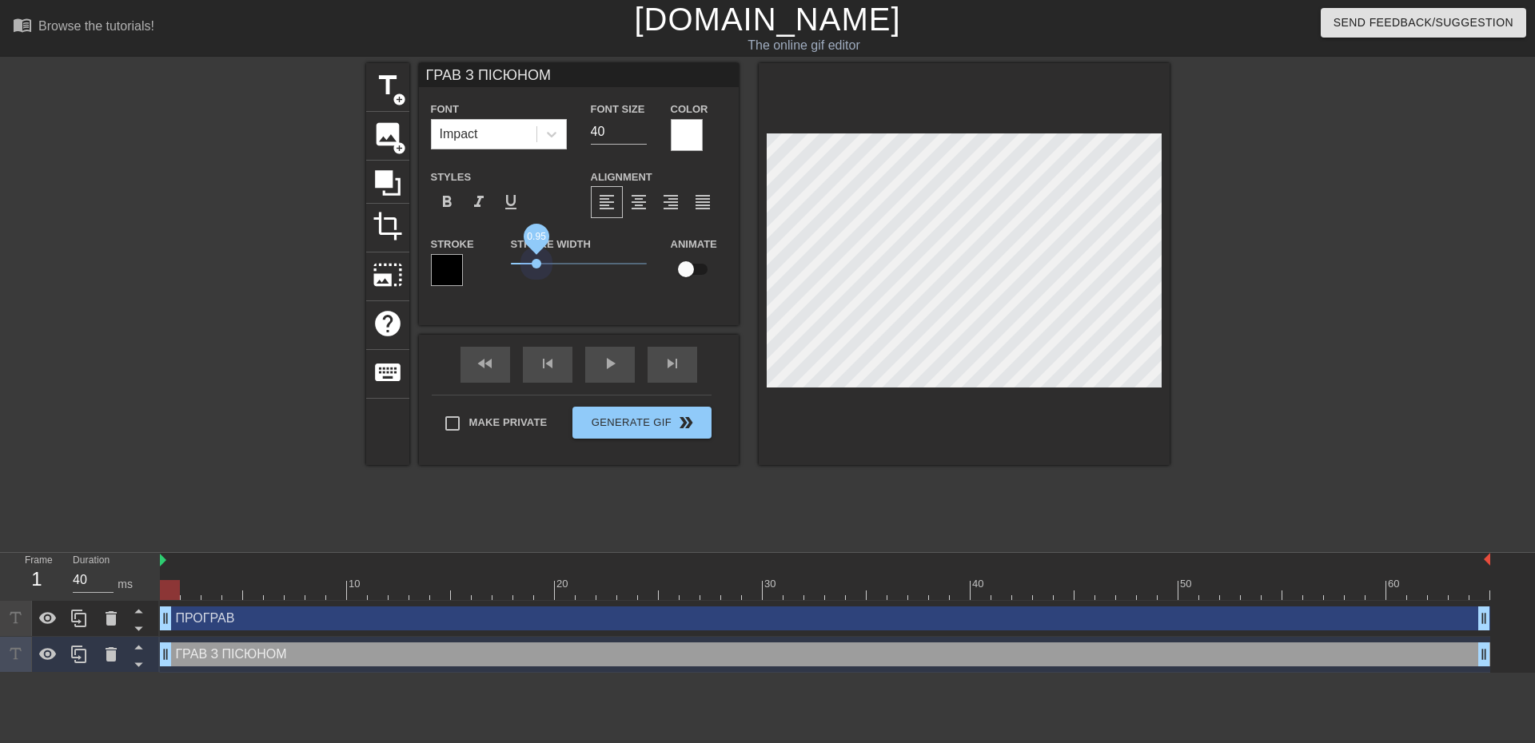
drag, startPoint x: 543, startPoint y: 261, endPoint x: 536, endPoint y: 277, distance: 17.2
click at [536, 277] on div "Stroke Width 0.95" at bounding box center [579, 267] width 160 height 66
type input "ПРОГРАВ"
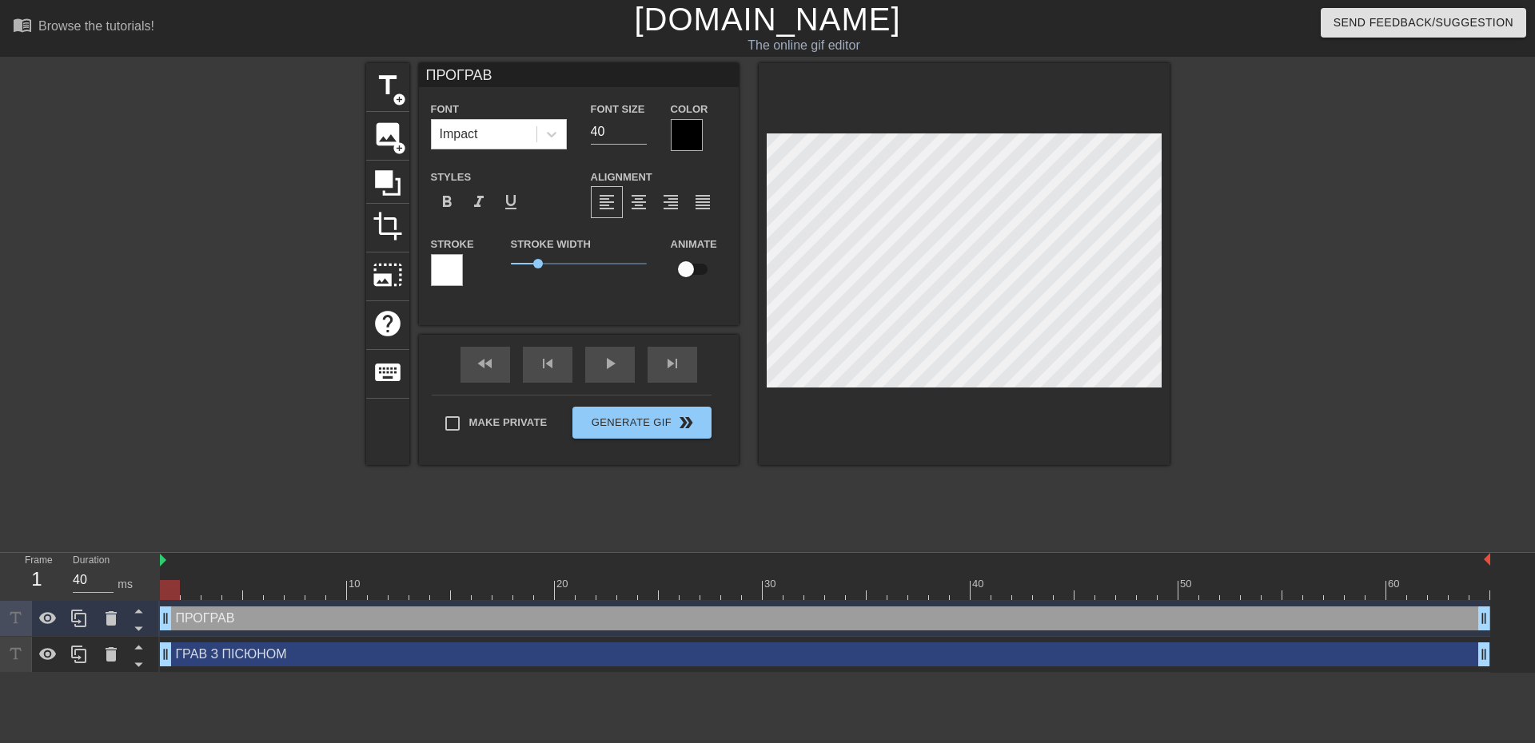
click at [695, 133] on div at bounding box center [687, 135] width 32 height 32
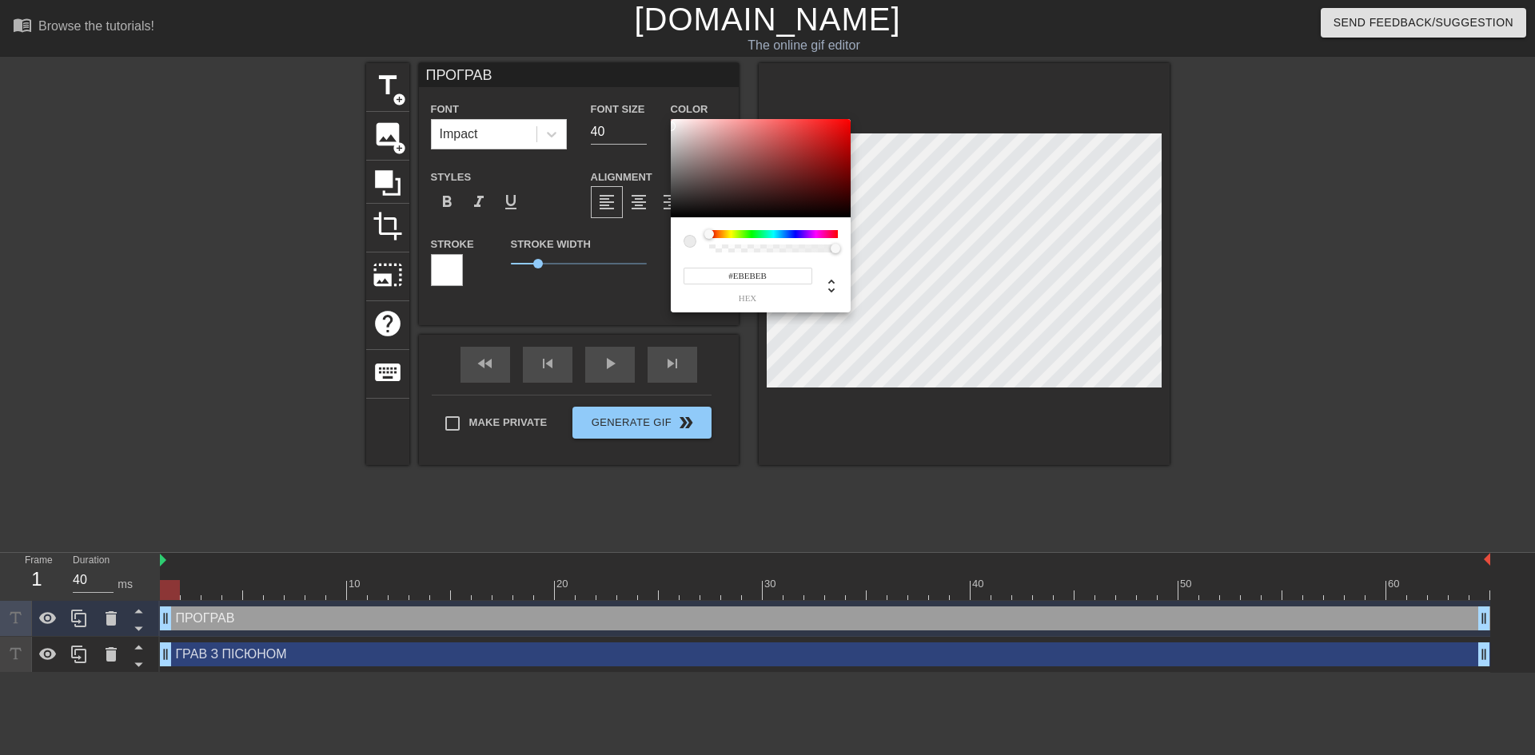
type input "#FFFFFF"
drag, startPoint x: 668, startPoint y: 137, endPoint x: 520, endPoint y: 63, distance: 166.2
click at [521, 63] on div "#FFFFFF hex" at bounding box center [767, 377] width 1535 height 755
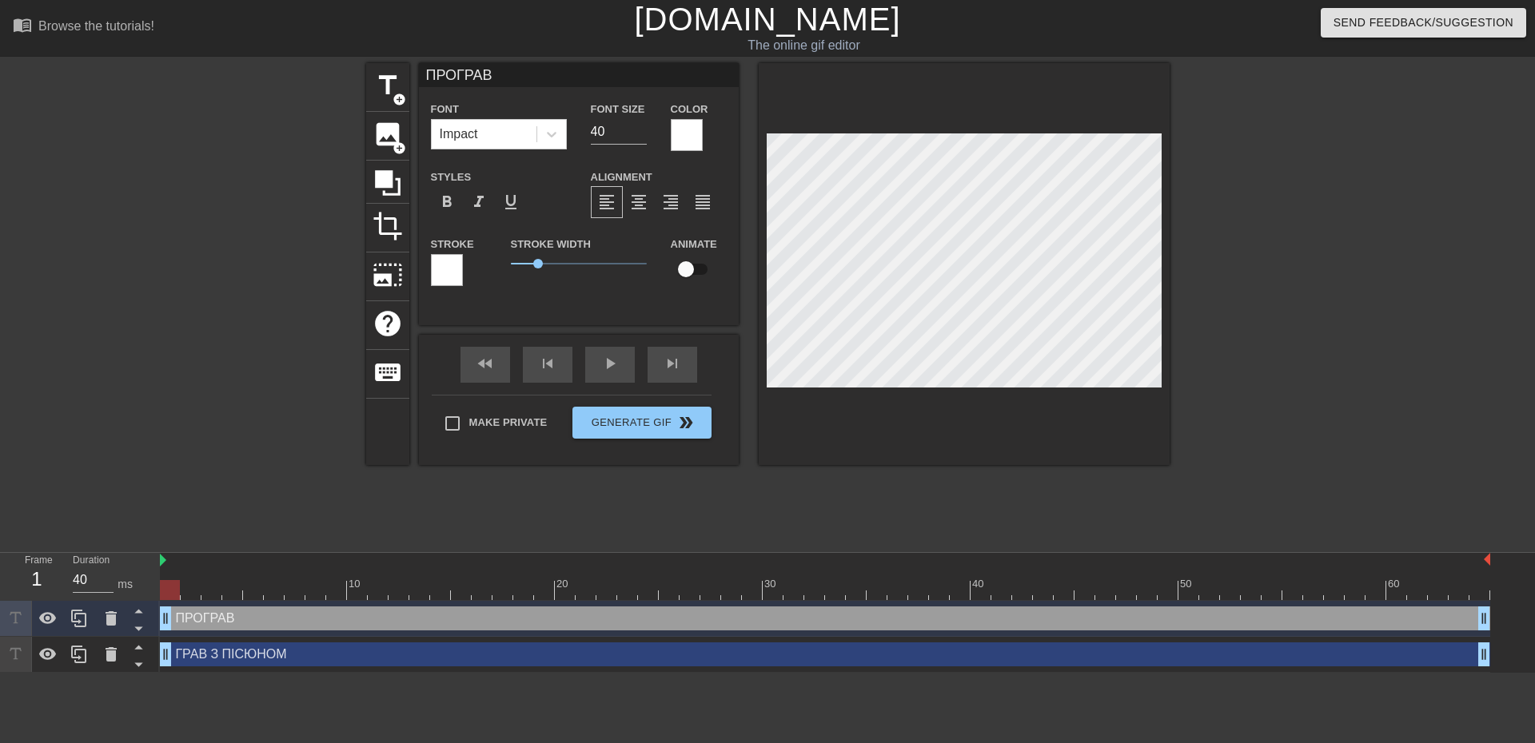
click at [452, 277] on div at bounding box center [447, 270] width 32 height 32
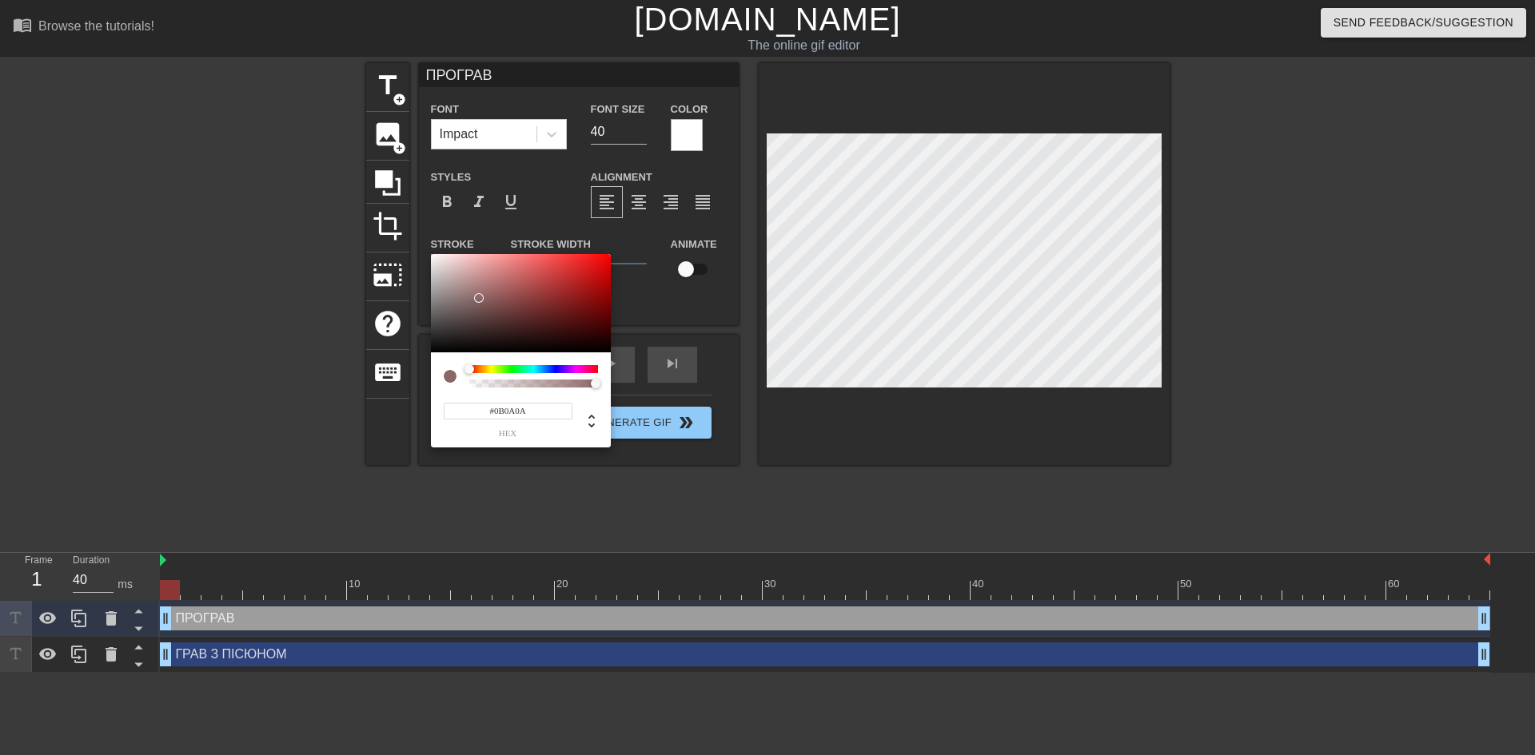
type input "#000000"
drag, startPoint x: 494, startPoint y: 313, endPoint x: 217, endPoint y: 508, distance: 339.0
click at [261, 483] on div "#000000 hex" at bounding box center [767, 377] width 1535 height 755
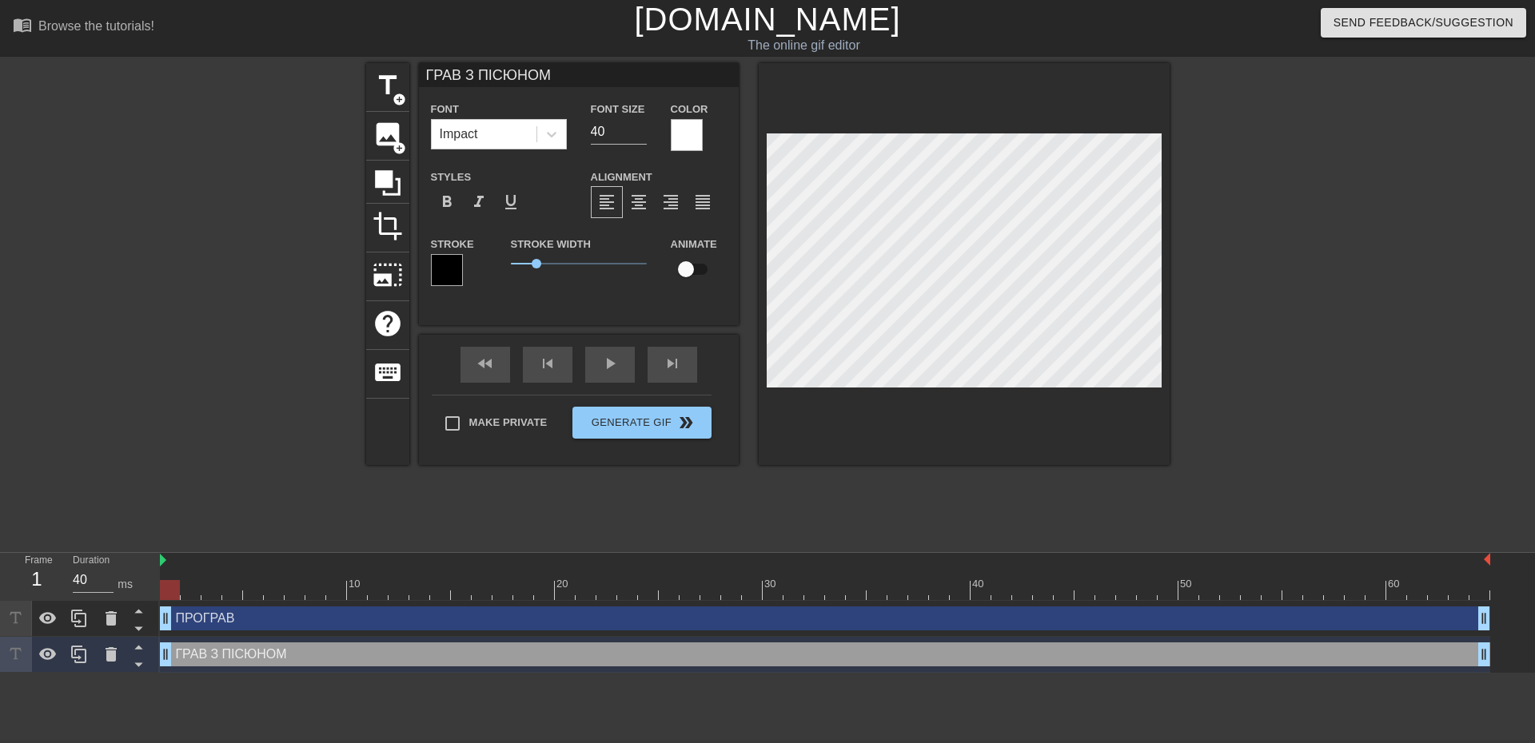
type input "ПРОГРАВ"
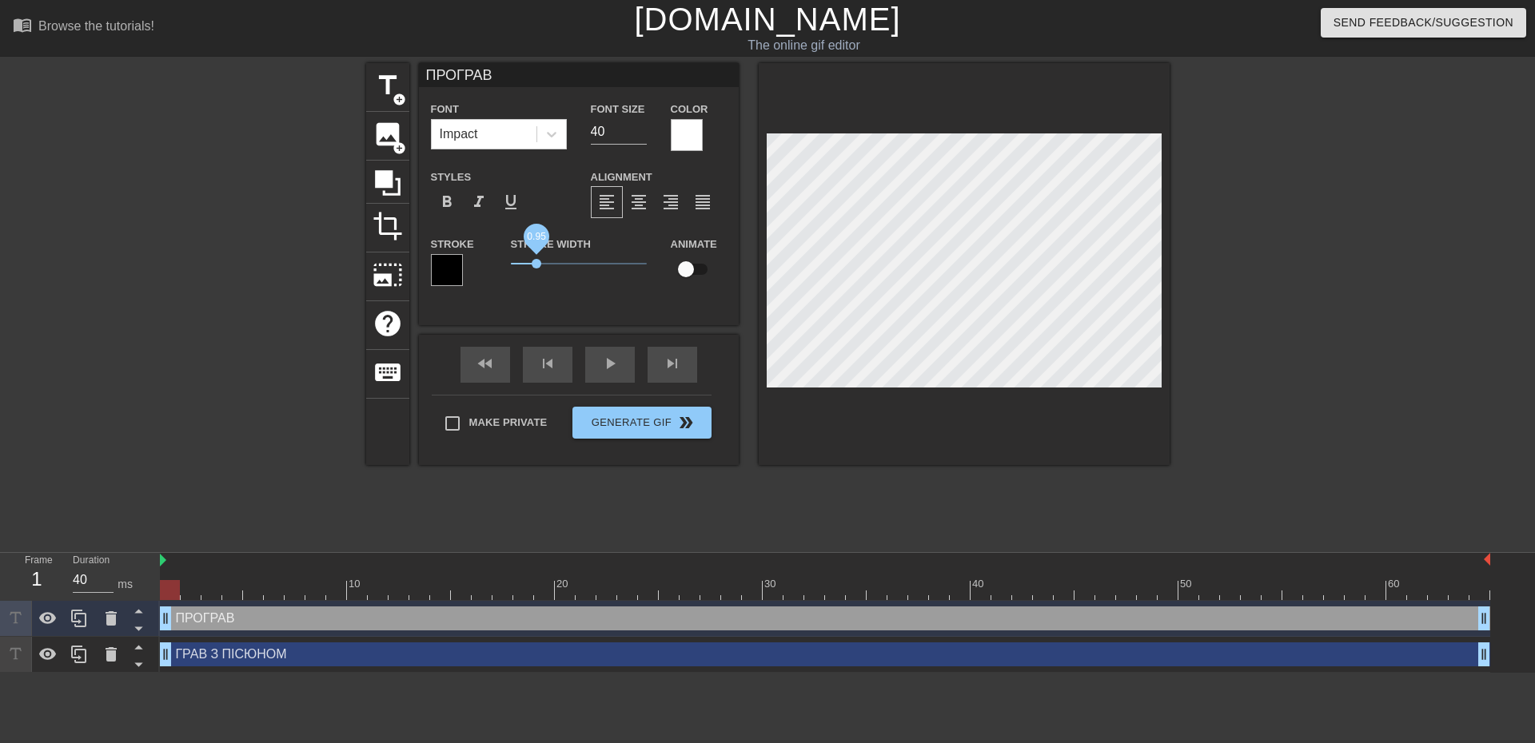
click at [536, 263] on span "0.95" at bounding box center [537, 264] width 10 height 10
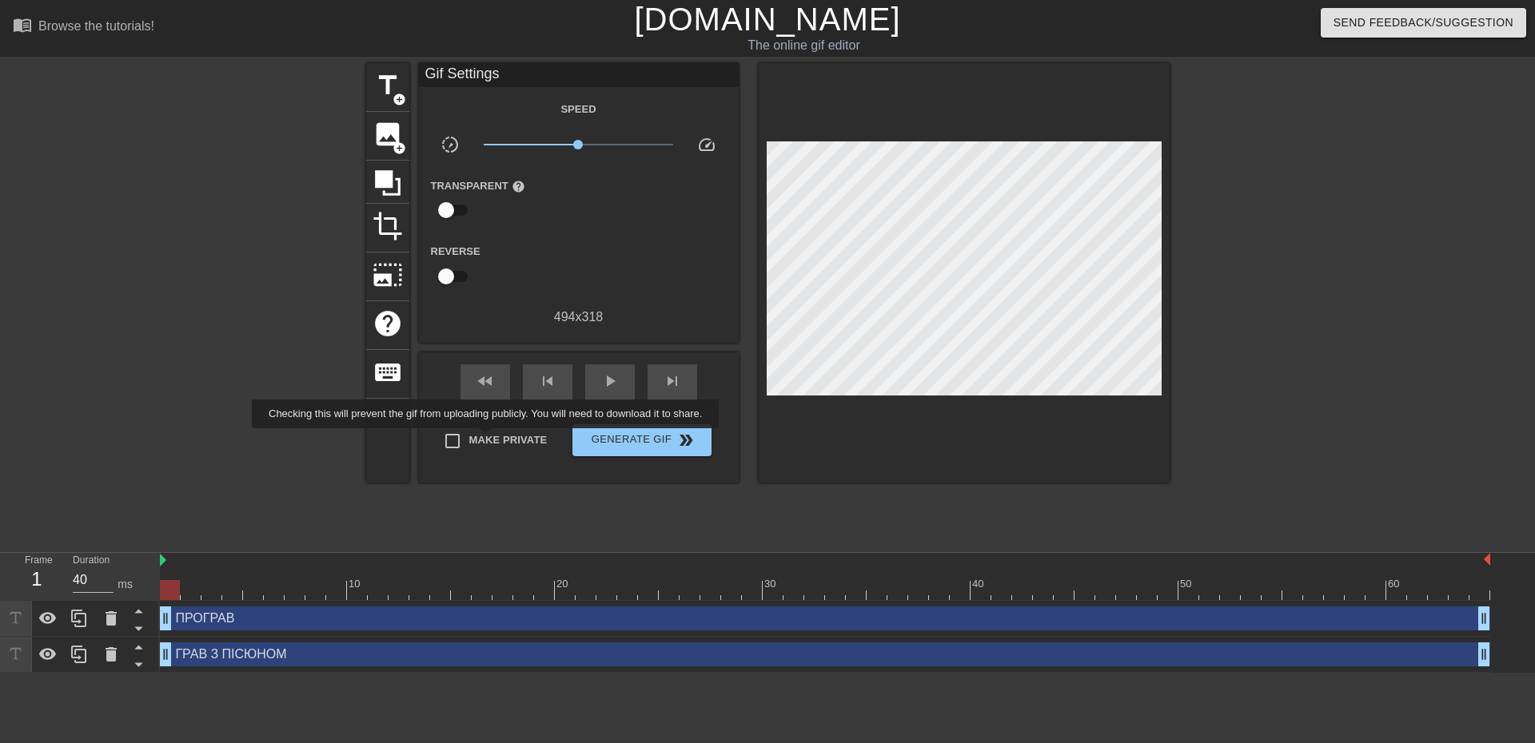
click at [489, 438] on span "Make Private" at bounding box center [508, 440] width 78 height 16
click at [469, 438] on input "Make Private" at bounding box center [453, 441] width 34 height 34
checkbox input "true"
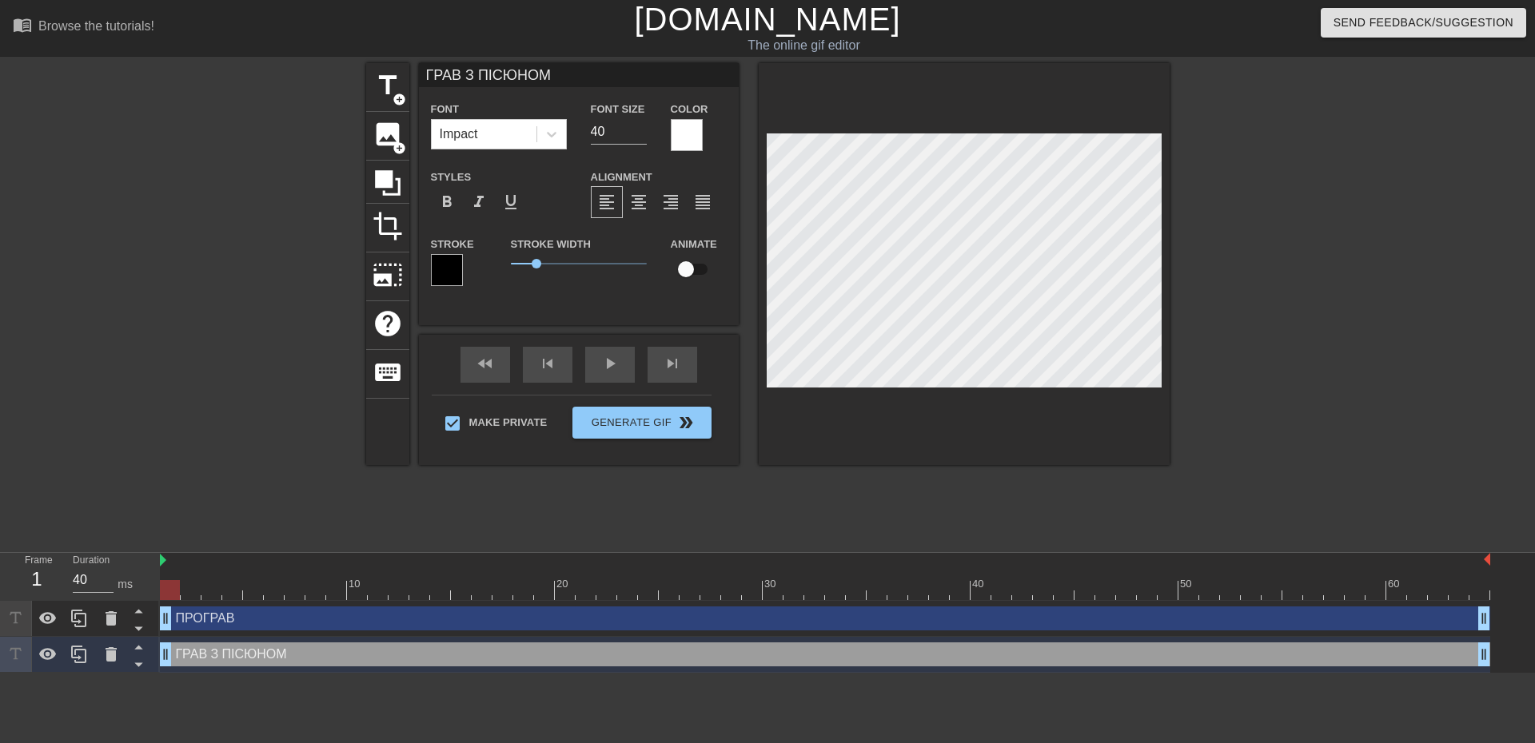
click at [445, 479] on div "title add_circle image add_circle crop photo_size_select_large help keyboard ГР…" at bounding box center [767, 303] width 803 height 480
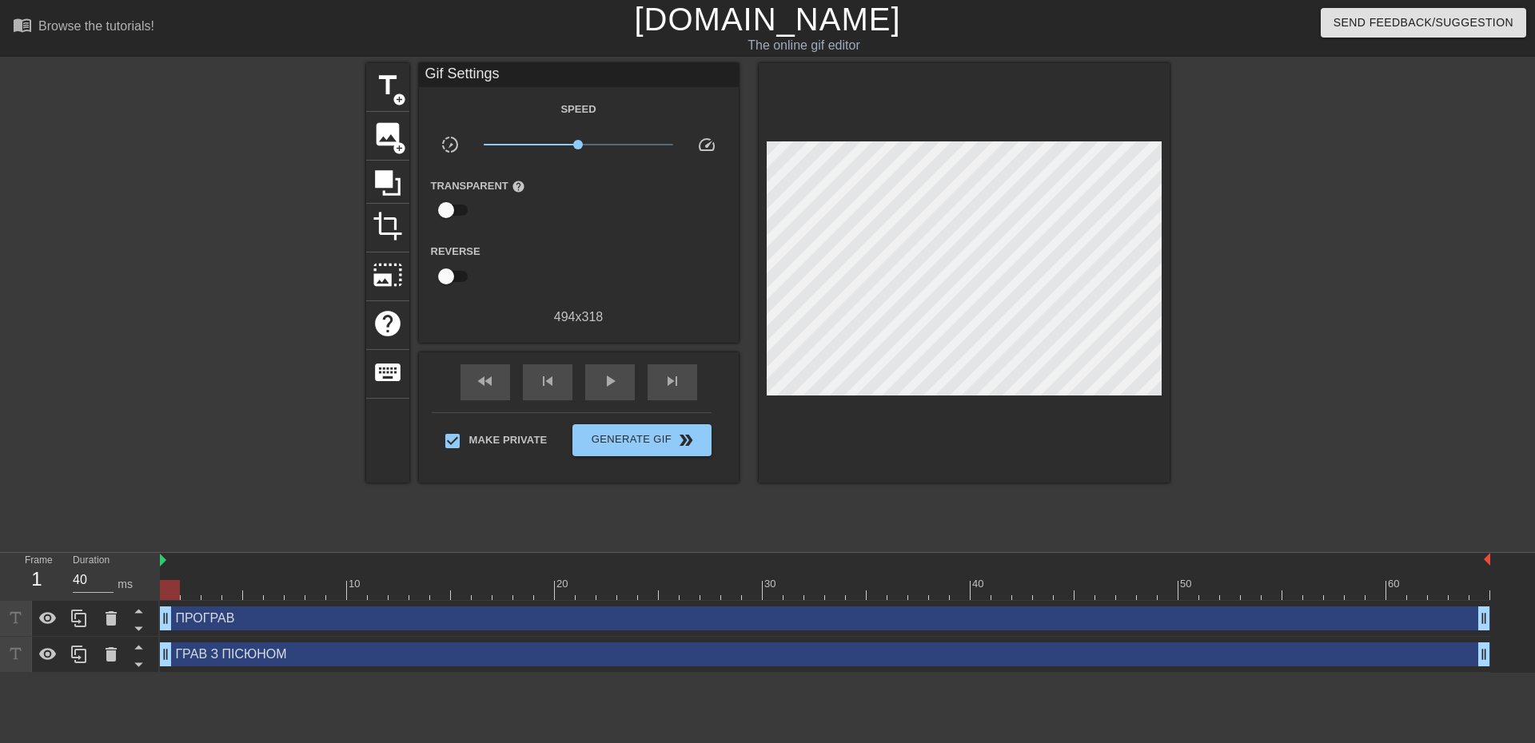
click at [1040, 425] on div at bounding box center [963, 273] width 411 height 420
click at [644, 444] on span "Generate Gif double_arrow" at bounding box center [641, 440] width 125 height 19
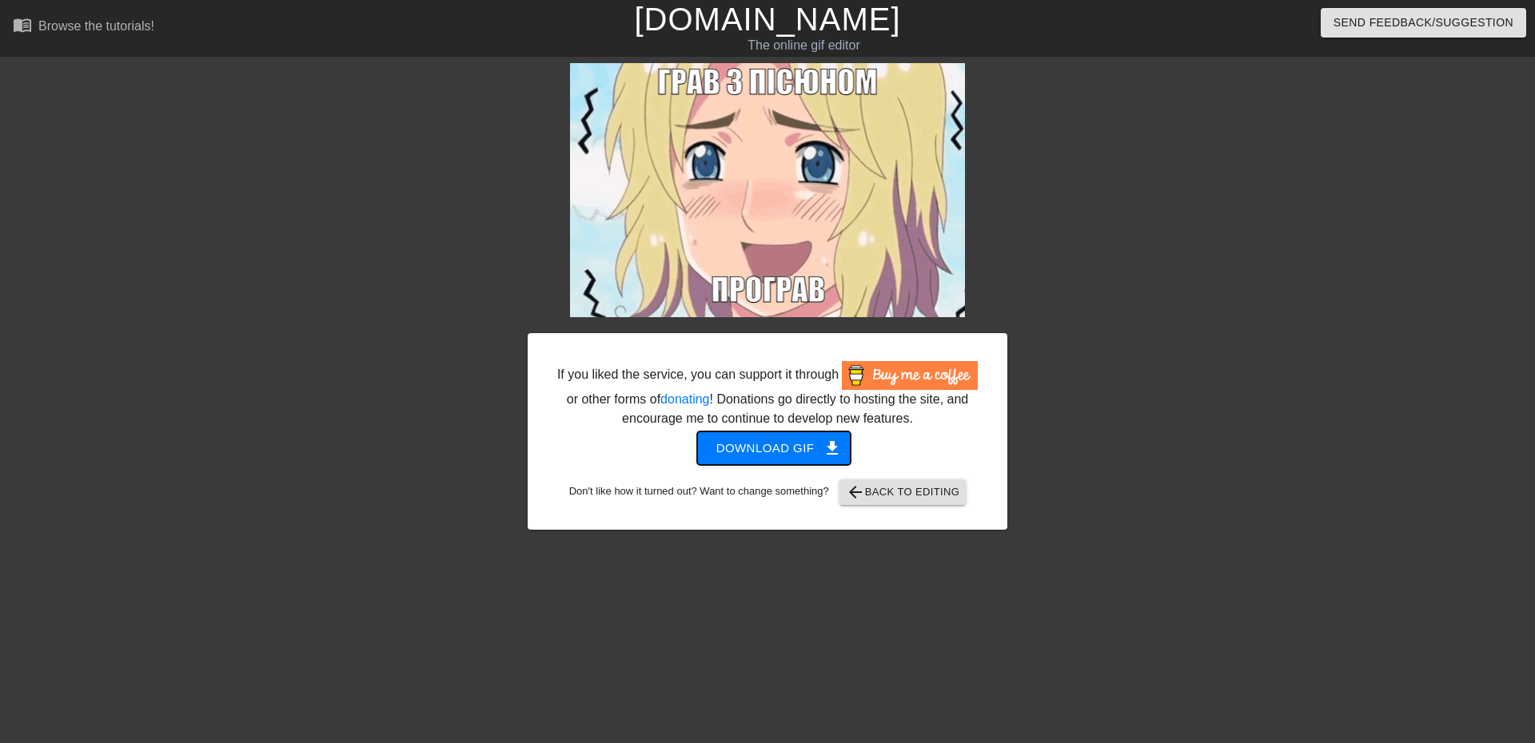
click at [723, 452] on span "Download gif get_app" at bounding box center [774, 448] width 116 height 21
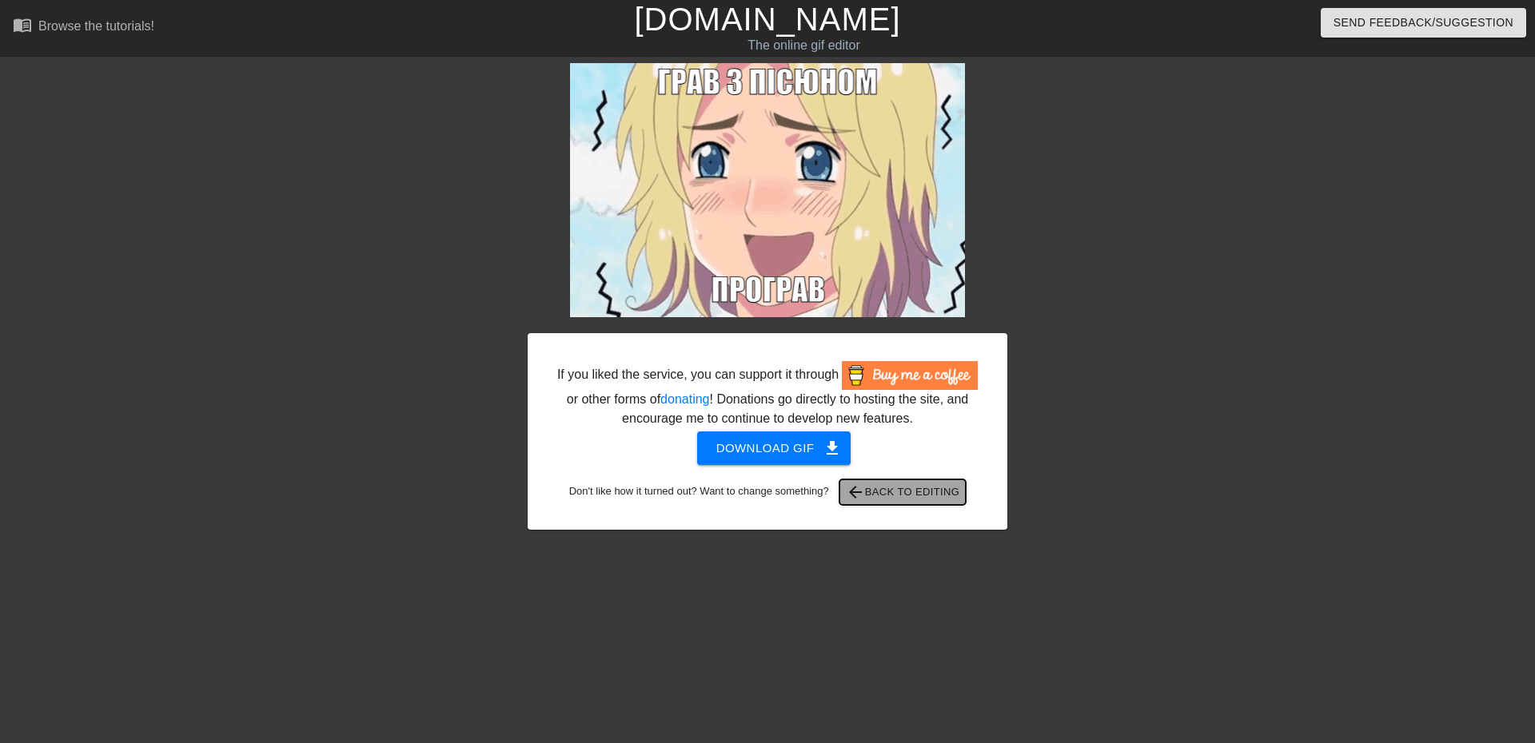
click at [900, 498] on span "arrow_back Back to Editing" at bounding box center [903, 492] width 114 height 19
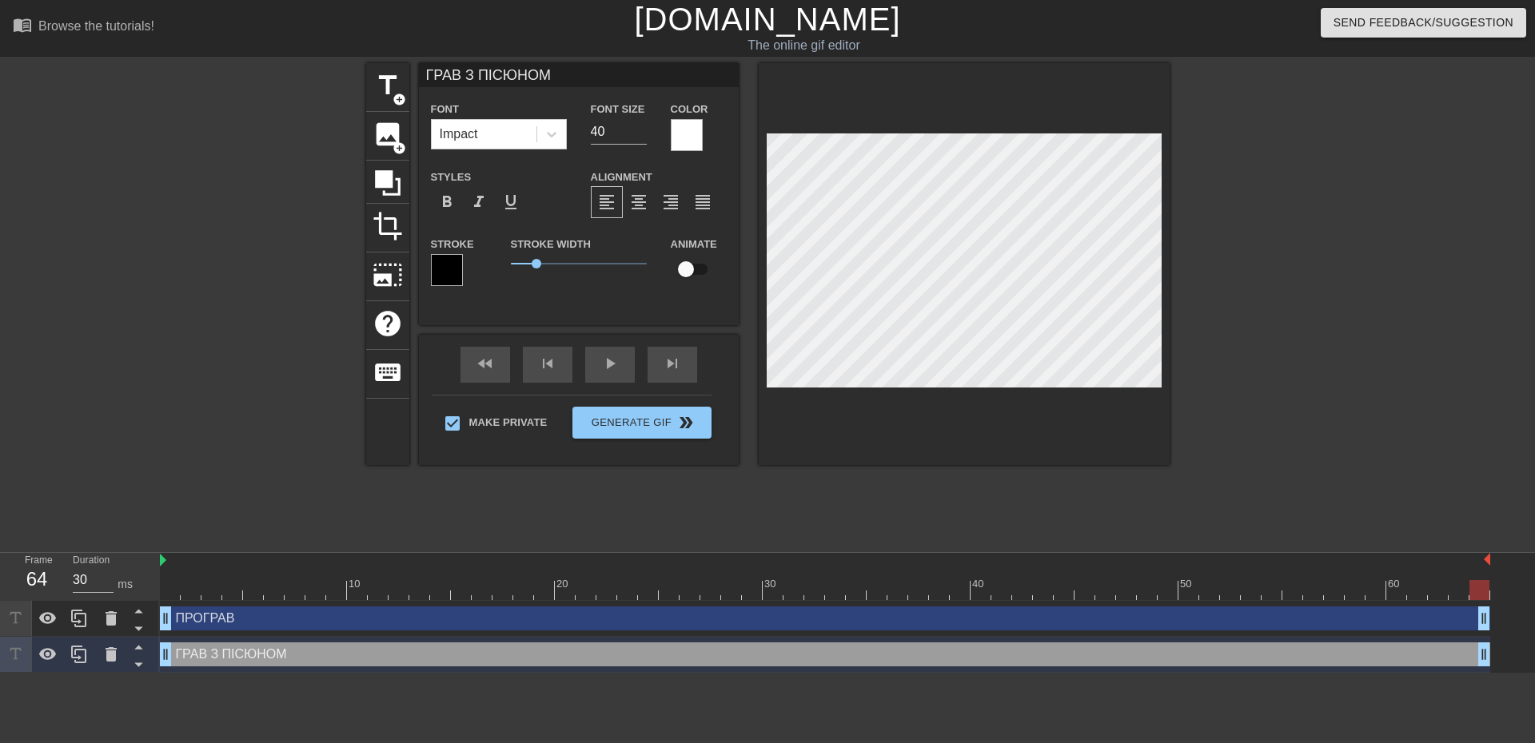
click at [1441, 145] on div "title add_circle image add_circle crop photo_size_select_large help keyboard ГР…" at bounding box center [767, 303] width 1535 height 480
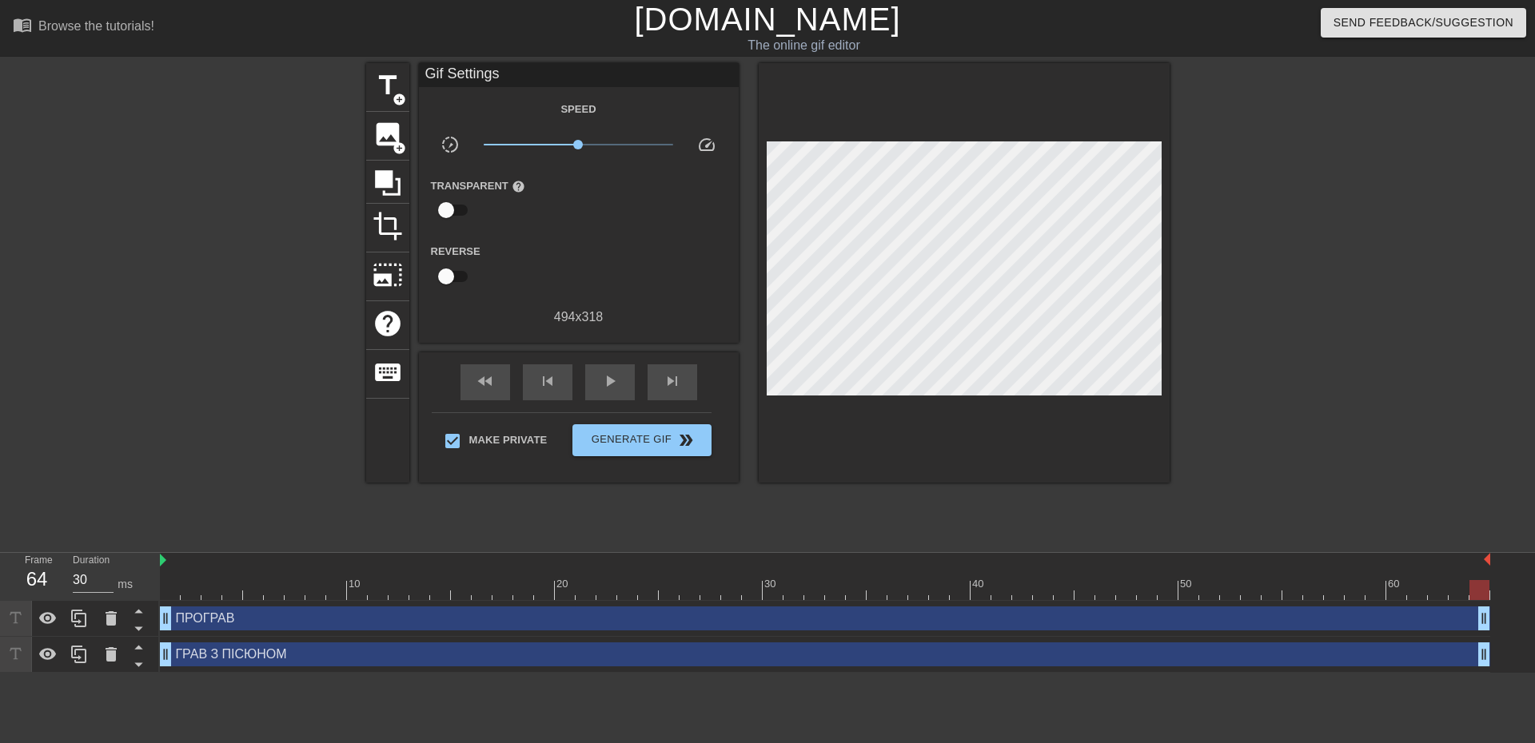
drag, startPoint x: 658, startPoint y: 461, endPoint x: 658, endPoint y: 444, distance: 17.6
click at [658, 460] on div "Make Private Generate Gif double_arrow" at bounding box center [572, 443] width 280 height 63
click at [658, 444] on span "Generate Gif double_arrow" at bounding box center [641, 440] width 125 height 19
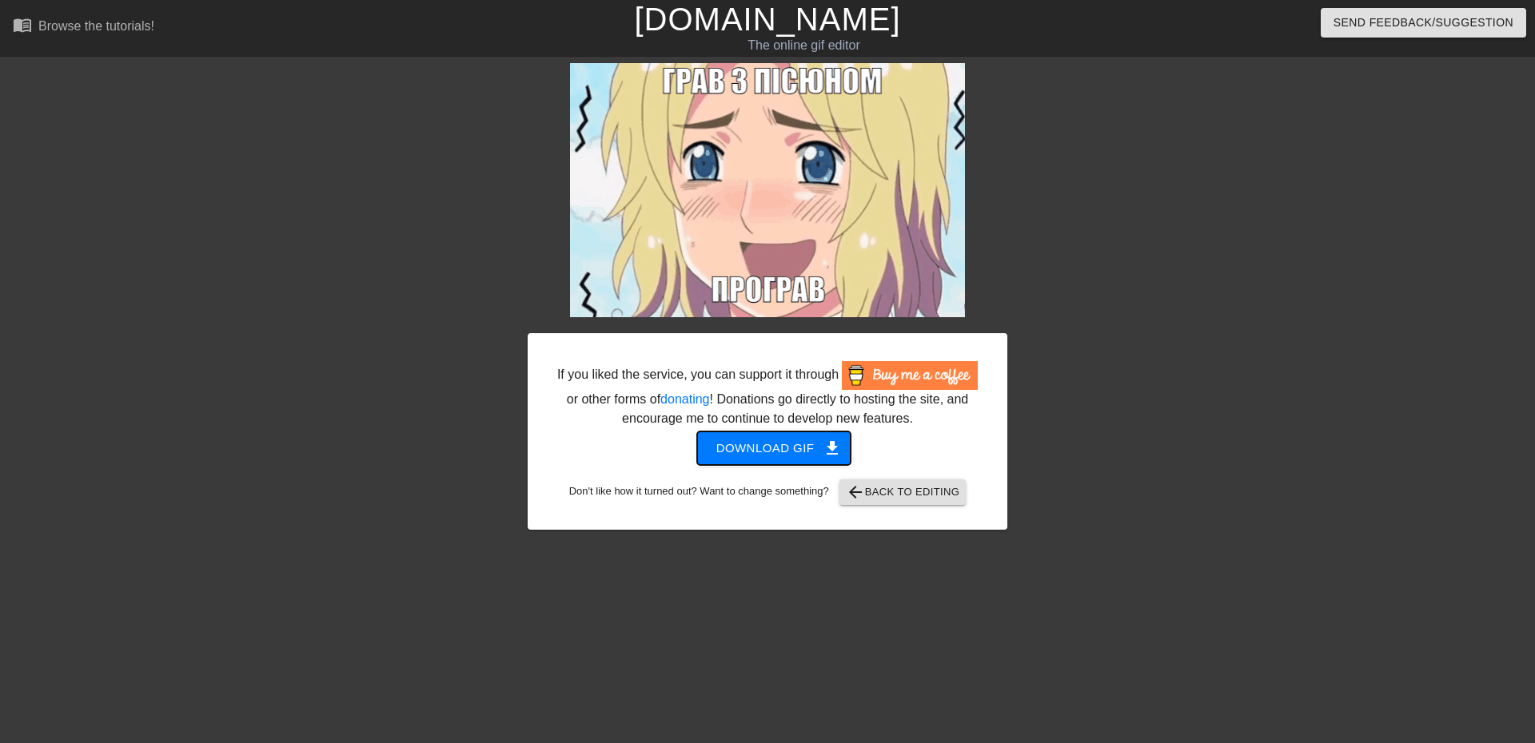
click at [784, 455] on span "Download gif get_app" at bounding box center [774, 448] width 116 height 21
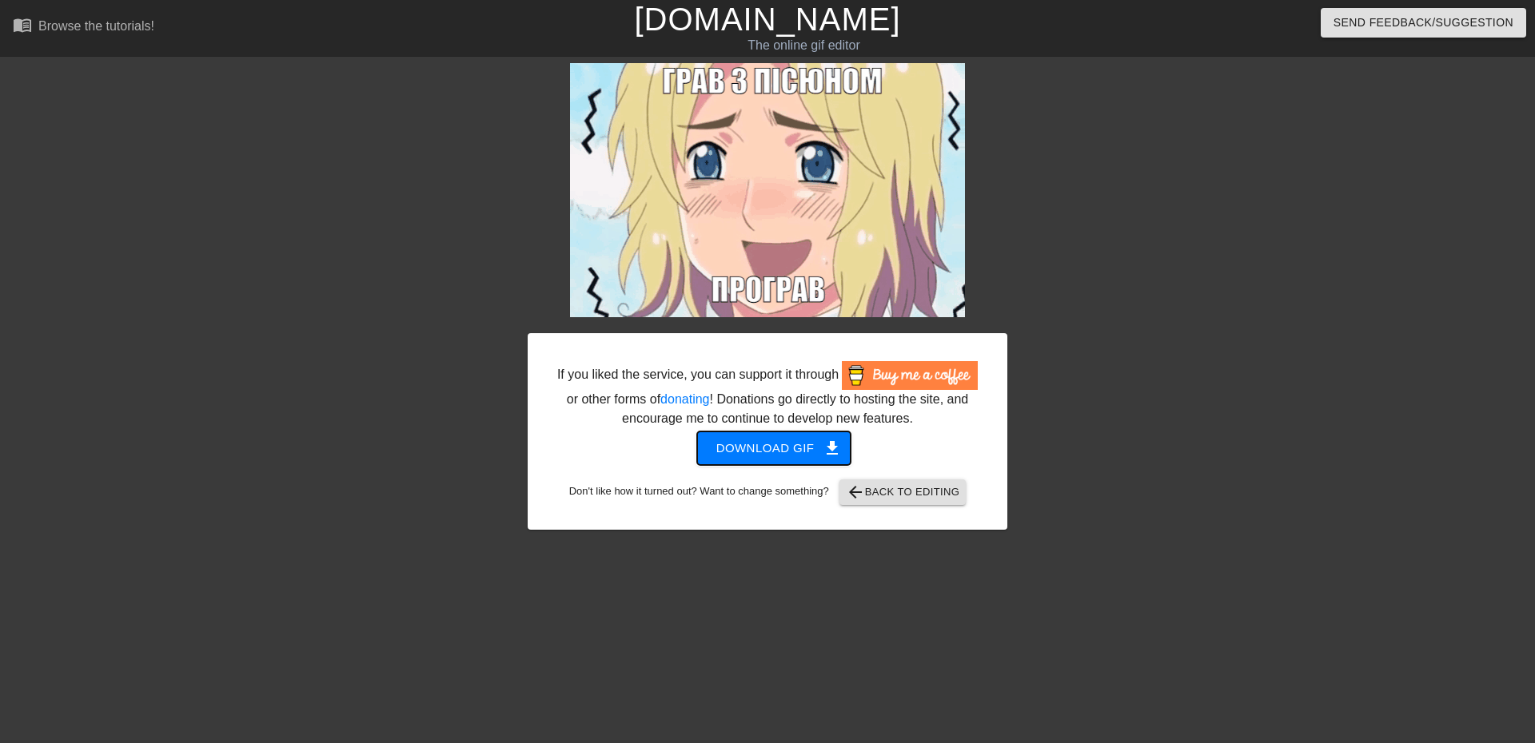
click at [800, 432] on button "Download gif get_app" at bounding box center [774, 449] width 154 height 34
